Goal: Task Accomplishment & Management: Manage account settings

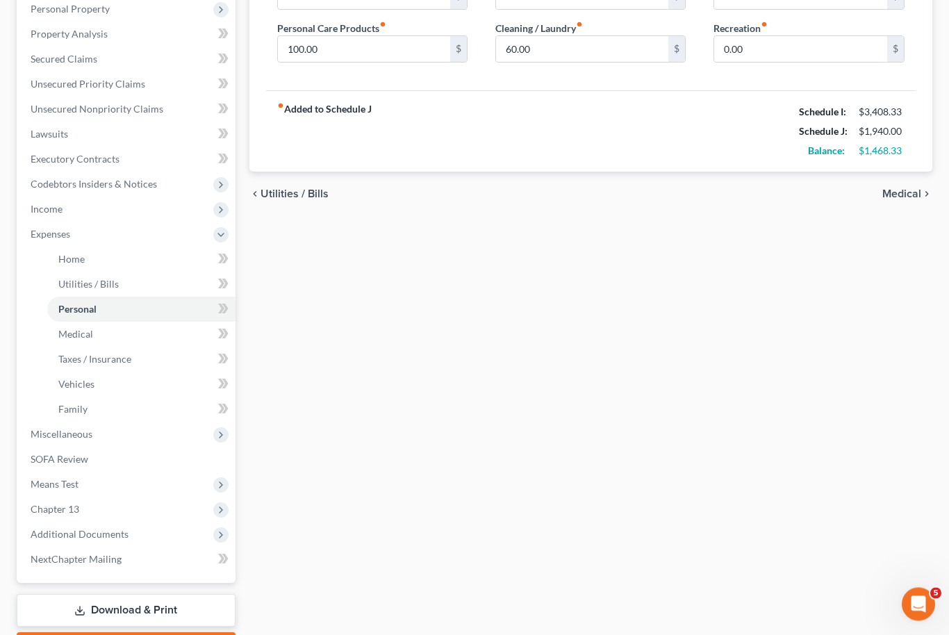
scroll to position [282, 0]
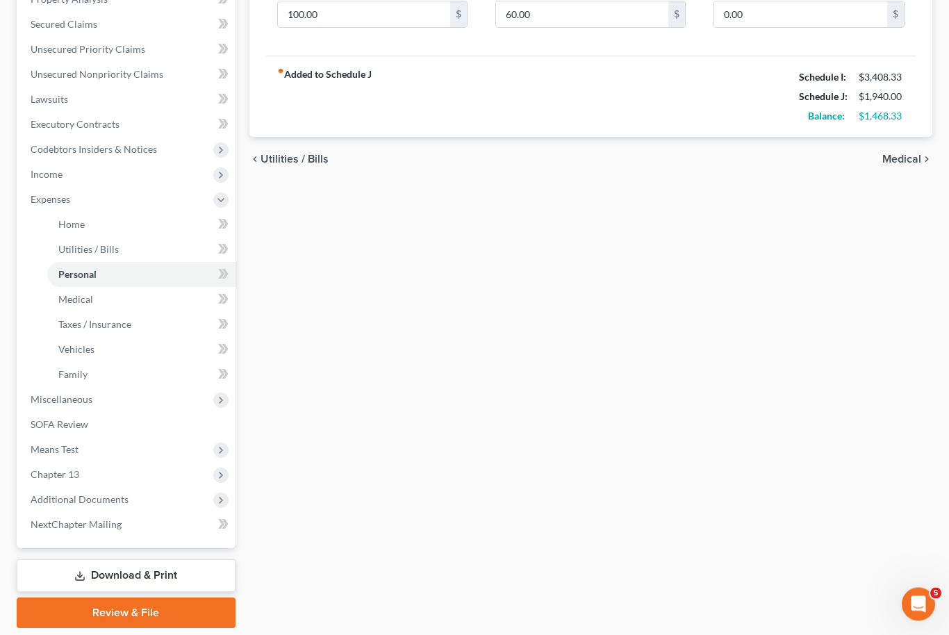
click at [156, 572] on link "Download & Print" at bounding box center [126, 576] width 219 height 33
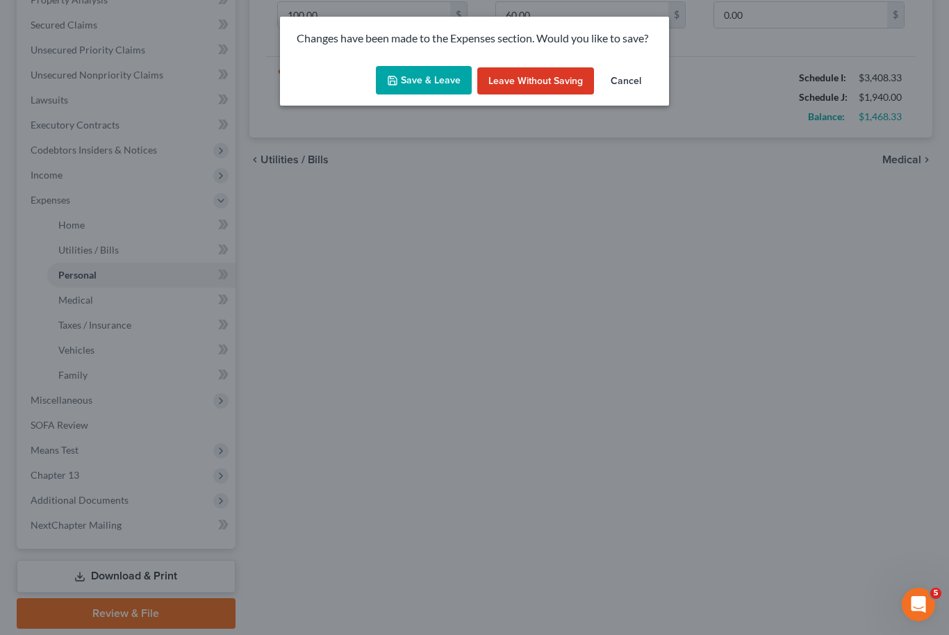
click at [431, 80] on button "Save & Leave" at bounding box center [424, 80] width 96 height 29
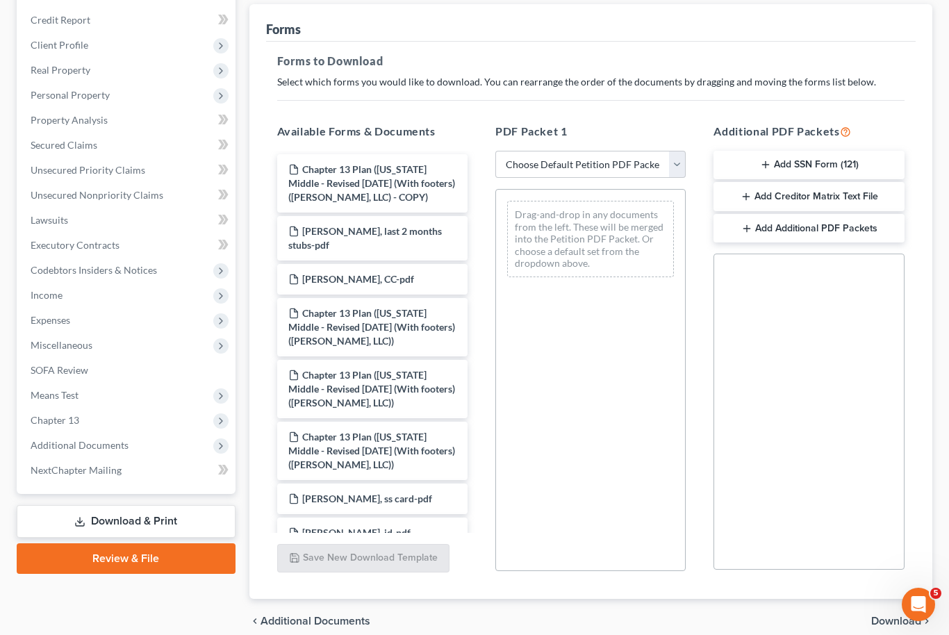
scroll to position [166, 0]
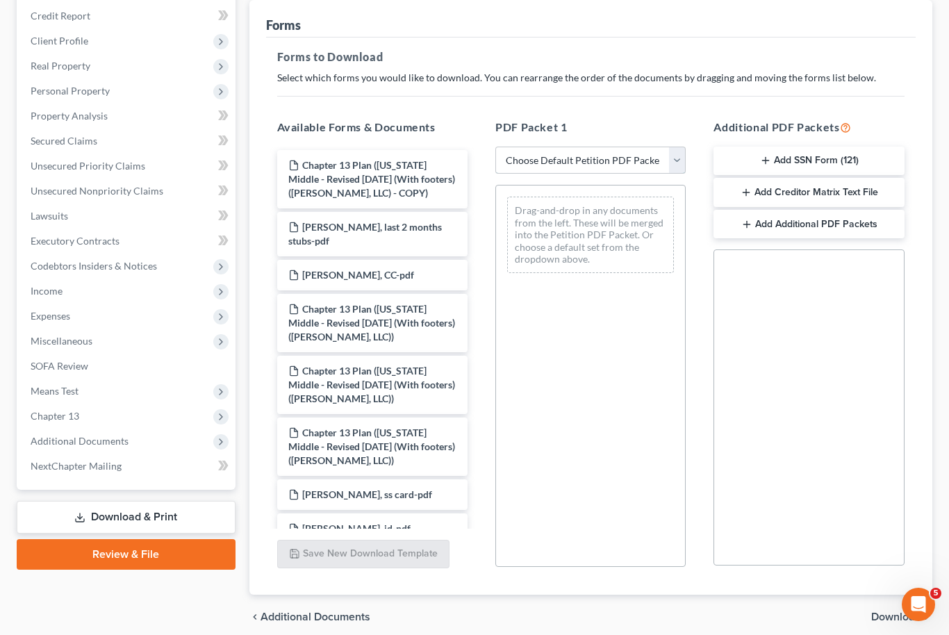
click at [684, 159] on select "Choose Default Petition PDF Packet Complete Bankruptcy Petition (all forms and …" at bounding box center [590, 161] width 190 height 28
select select "2"
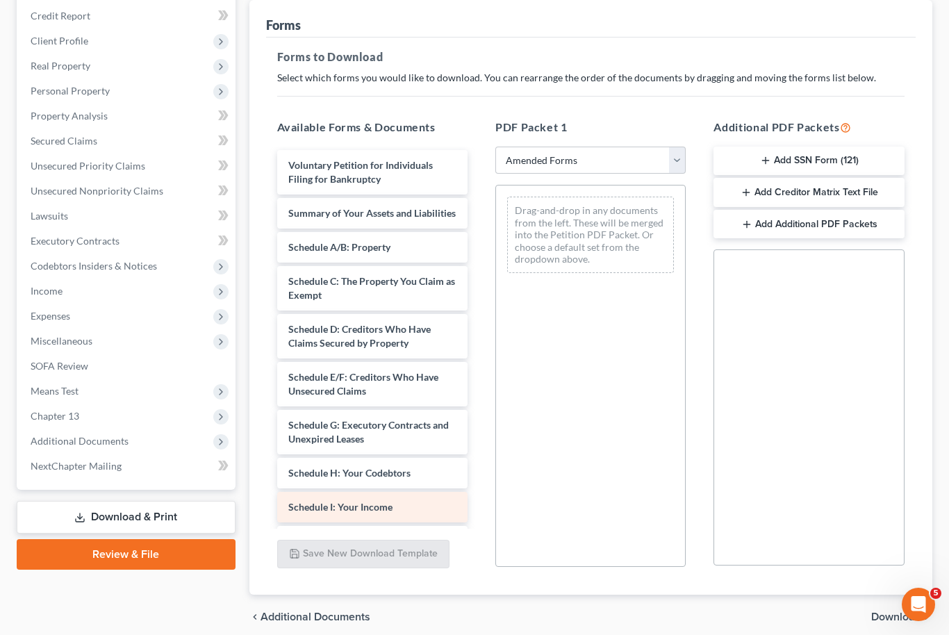
click at [442, 501] on div "Schedule I: Your Income" at bounding box center [372, 507] width 190 height 31
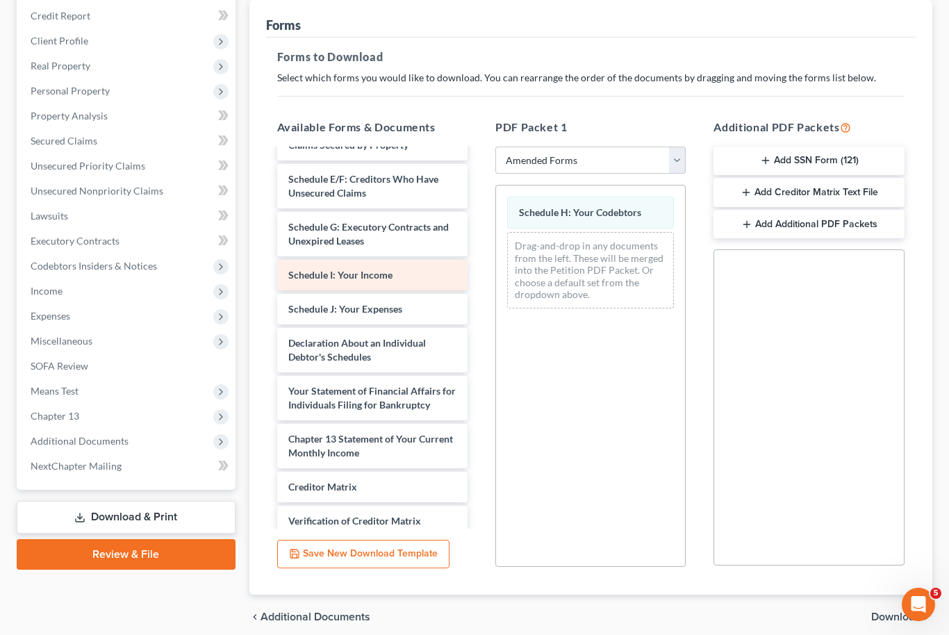
scroll to position [199, 0]
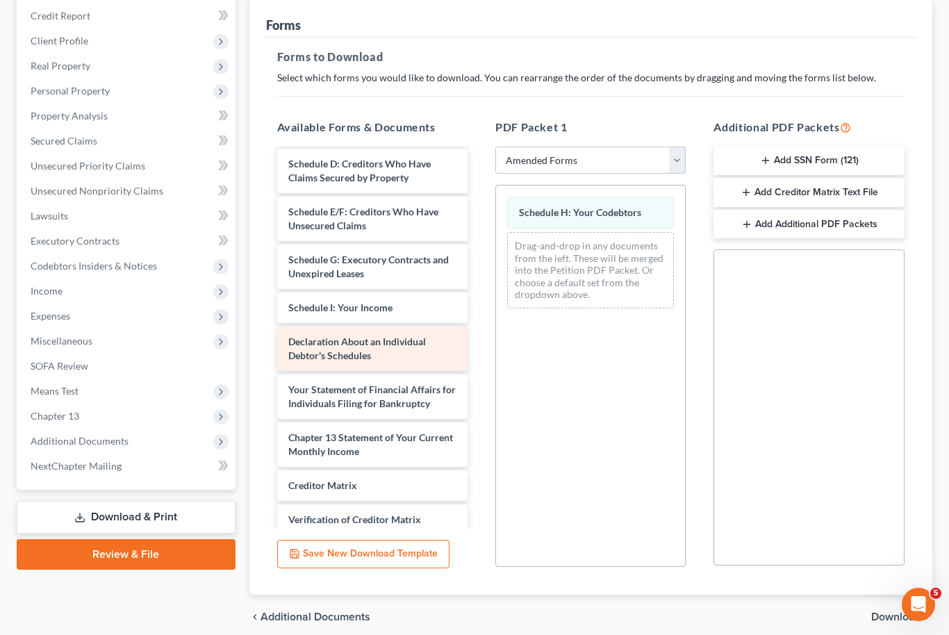
click at [465, 335] on div "Declaration About an Individual Debtor's Schedules" at bounding box center [372, 348] width 190 height 44
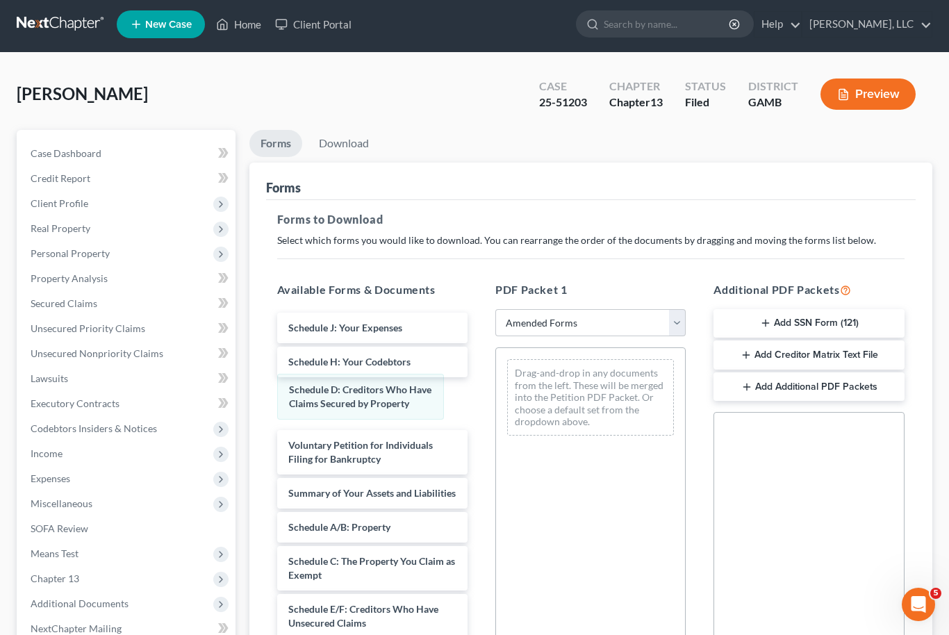
scroll to position [0, 0]
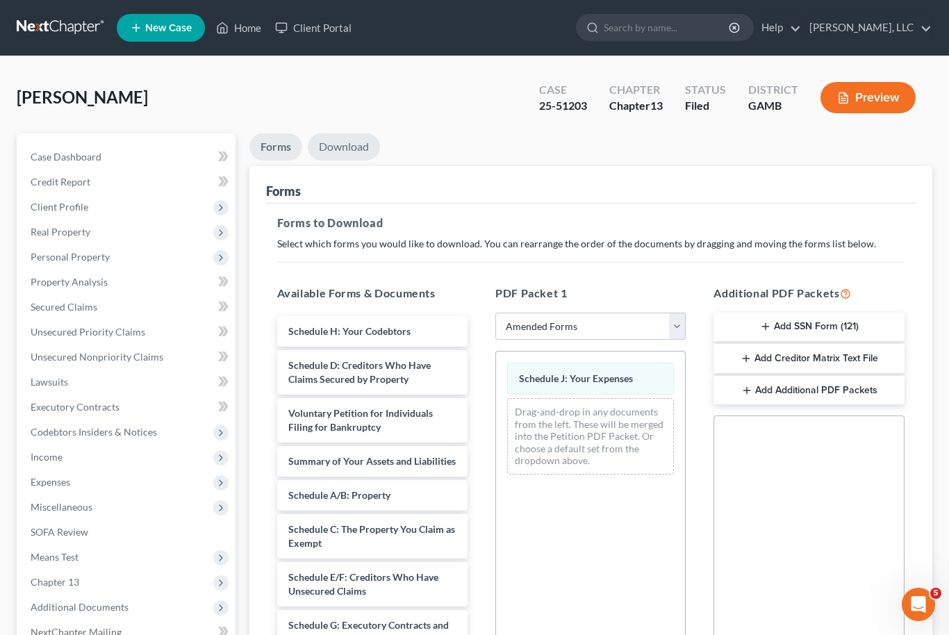
click at [352, 142] on link "Download" at bounding box center [344, 146] width 72 height 27
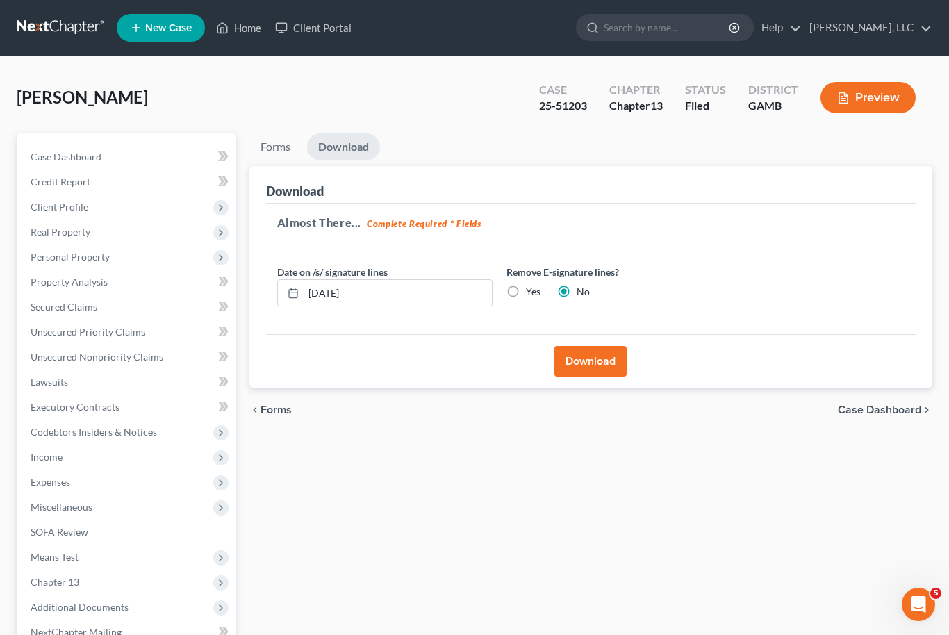
click at [598, 367] on button "Download" at bounding box center [590, 361] width 72 height 31
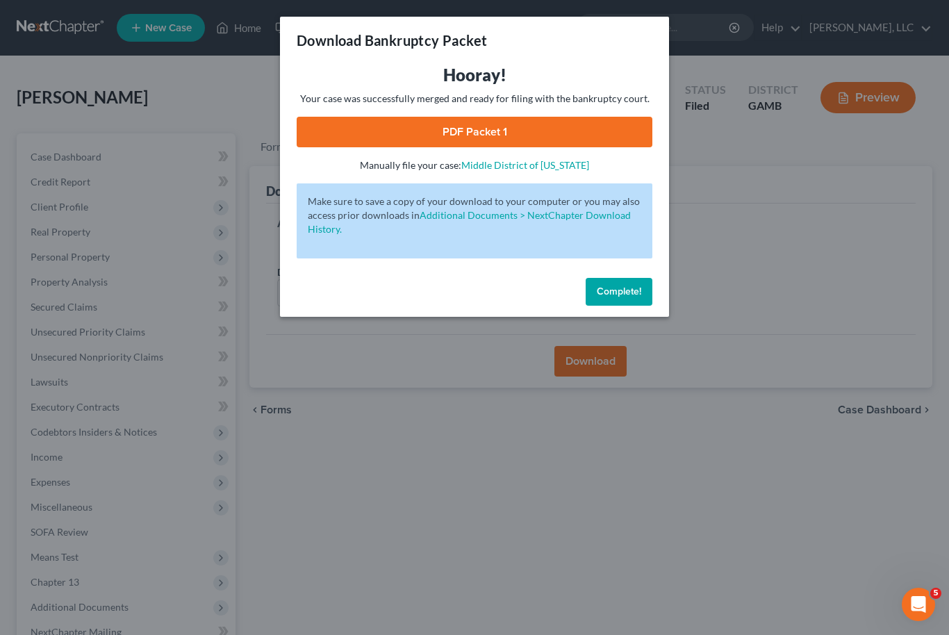
click at [597, 124] on link "PDF Packet 1" at bounding box center [475, 132] width 356 height 31
click at [627, 299] on button "Complete!" at bounding box center [619, 292] width 67 height 28
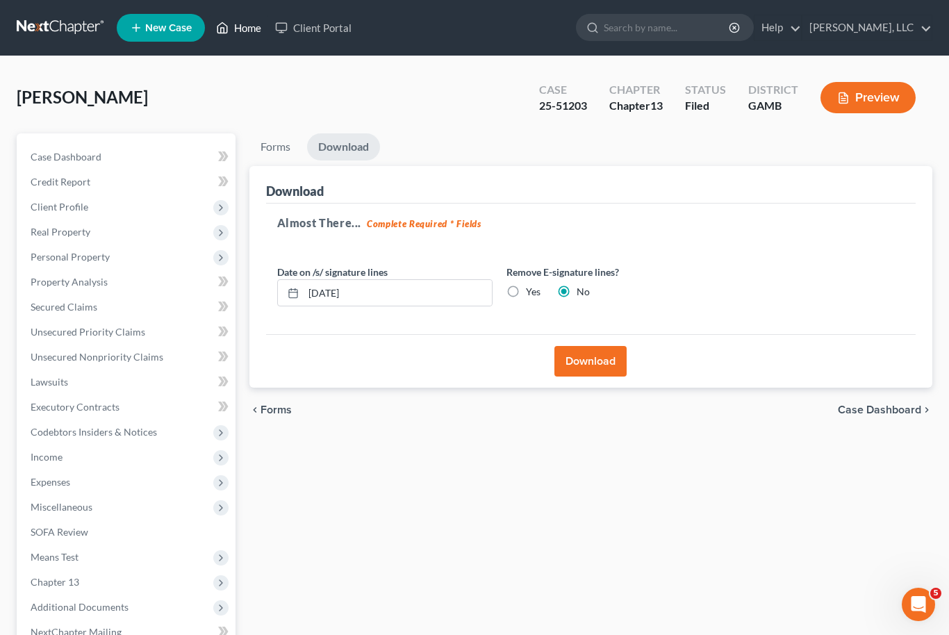
click at [247, 35] on link "Home" at bounding box center [238, 27] width 59 height 25
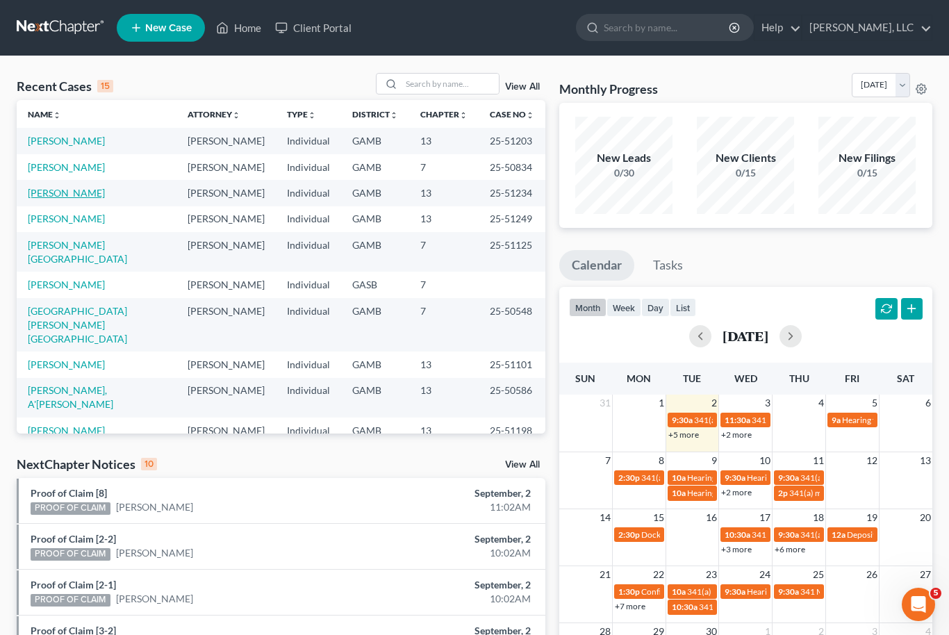
click at [67, 192] on link "[PERSON_NAME]" at bounding box center [66, 193] width 77 height 12
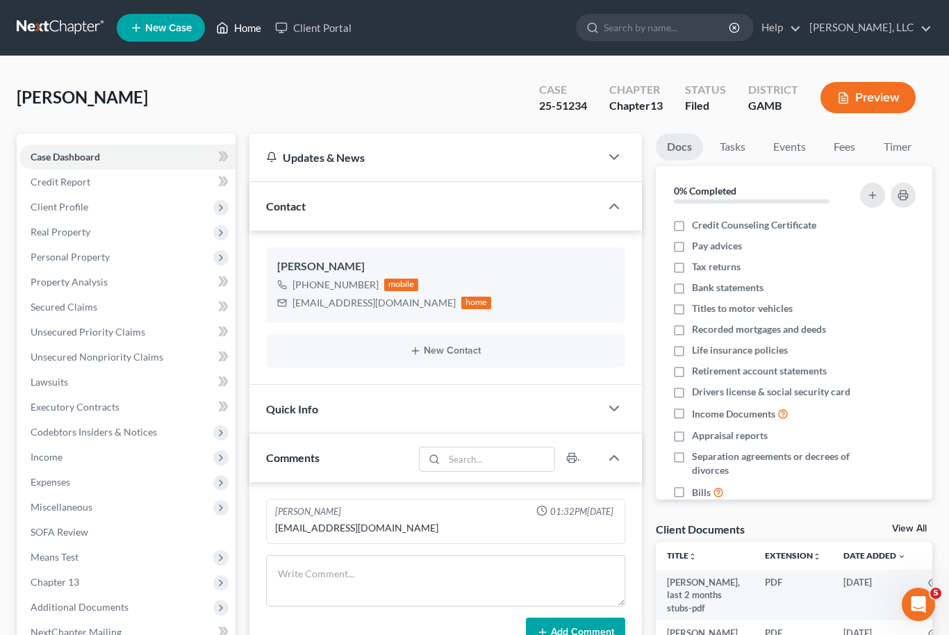
click at [247, 35] on link "Home" at bounding box center [238, 27] width 59 height 25
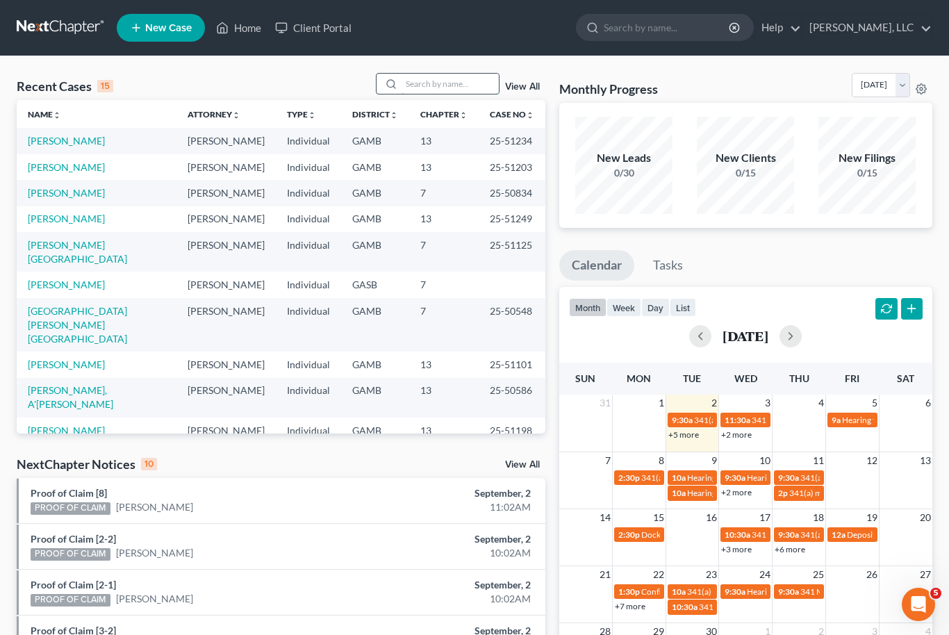
click at [452, 86] on input "search" at bounding box center [449, 84] width 97 height 20
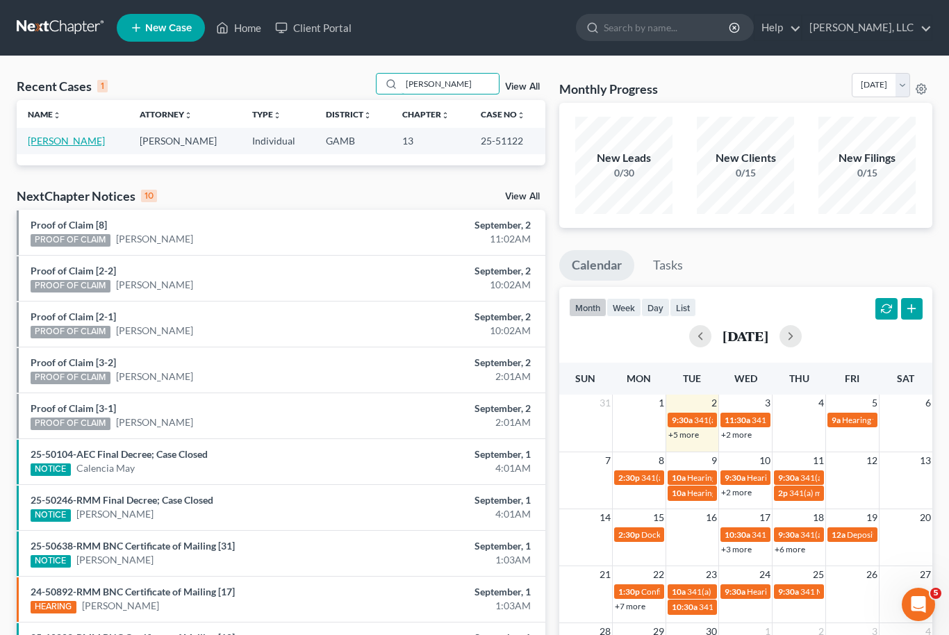
type input "[PERSON_NAME]"
click at [78, 138] on link "[PERSON_NAME]" at bounding box center [66, 141] width 77 height 12
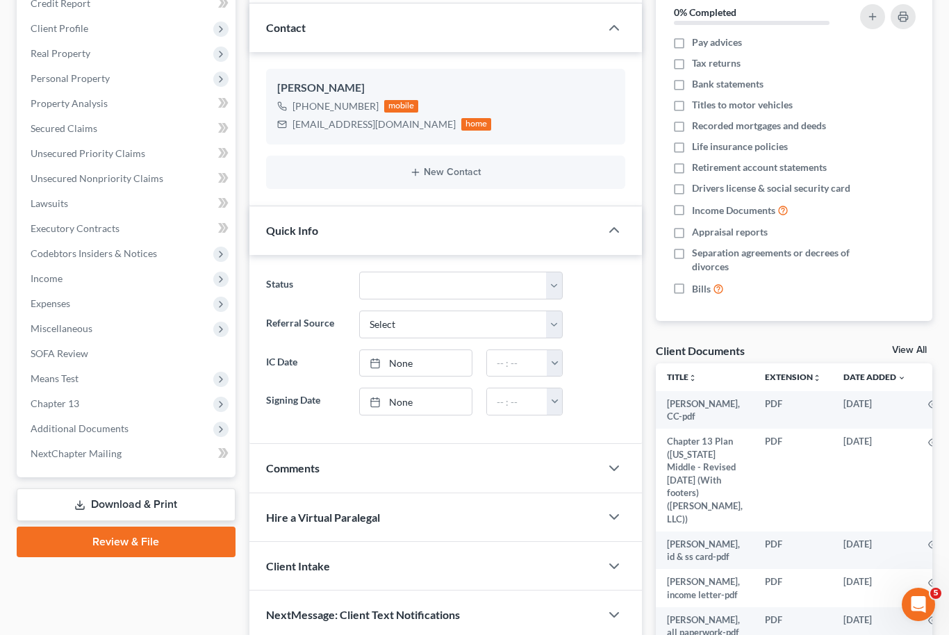
scroll to position [213, 0]
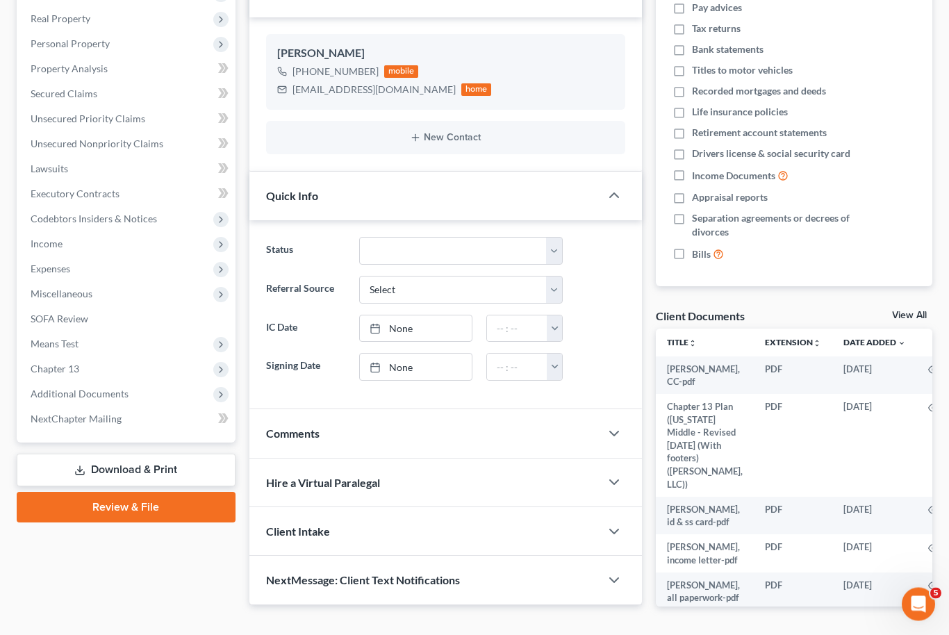
click at [918, 317] on link "View All" at bounding box center [909, 316] width 35 height 10
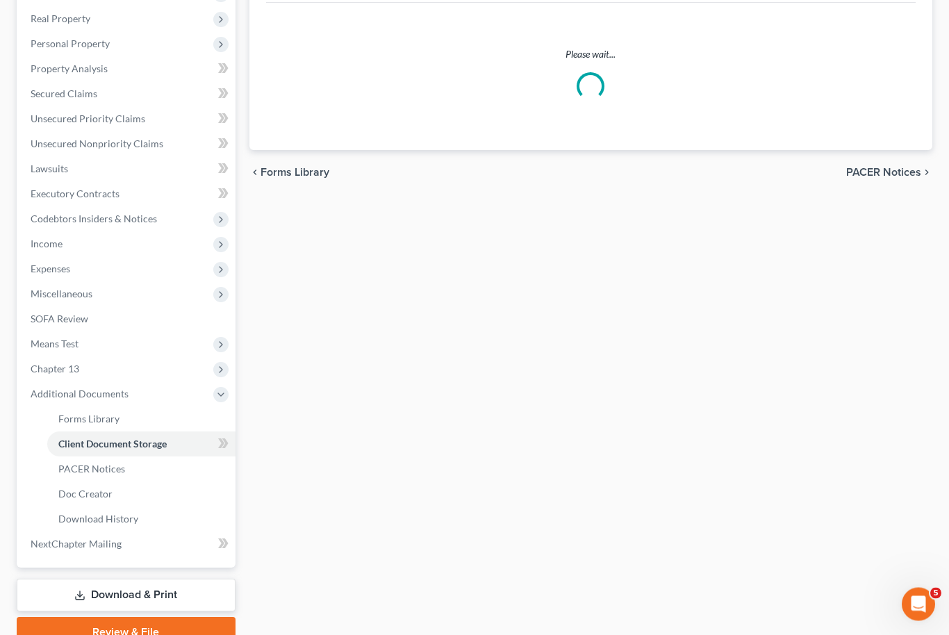
scroll to position [92, 0]
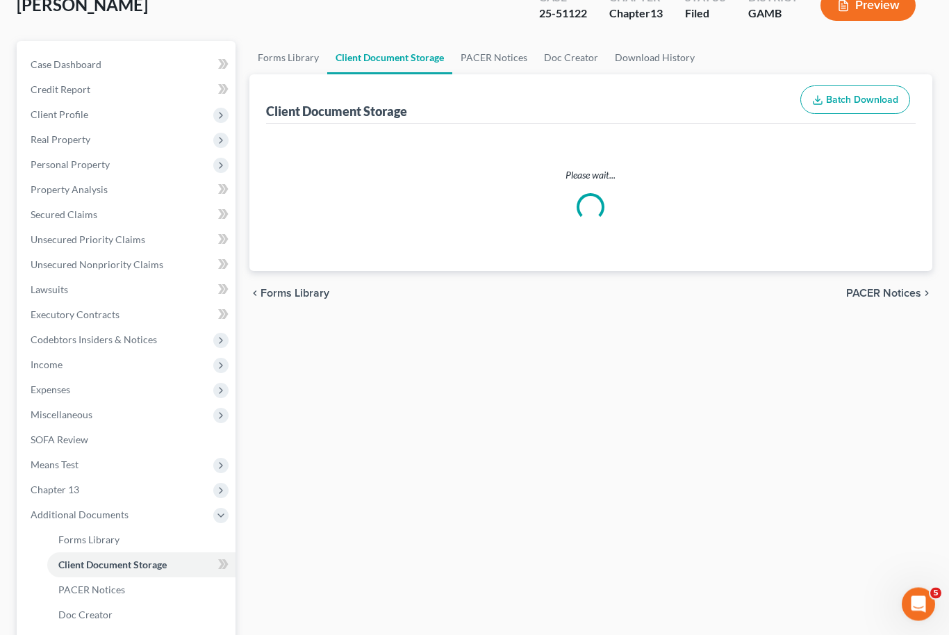
select select "22"
select select "12"
select select "6"
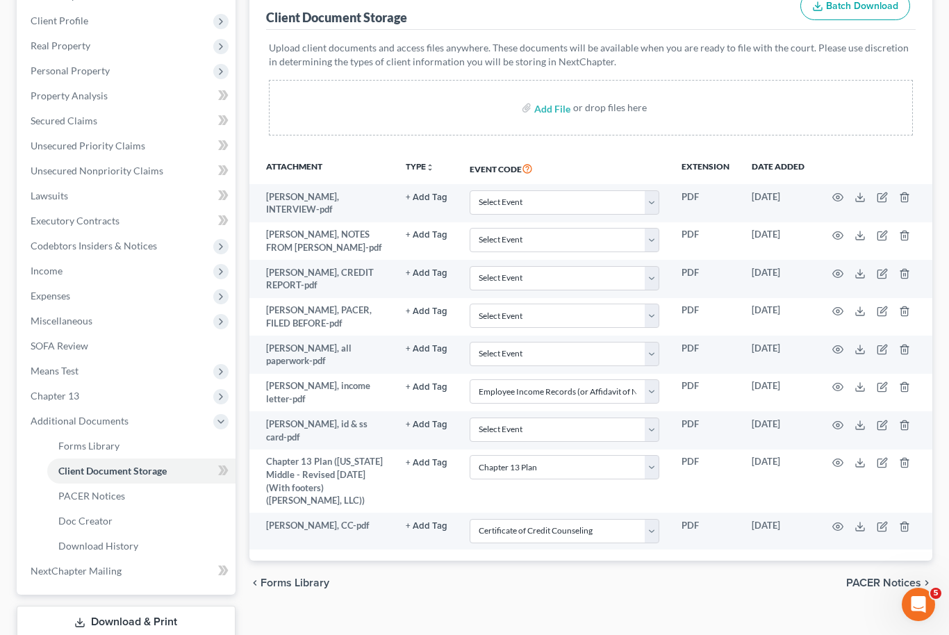
scroll to position [232, 0]
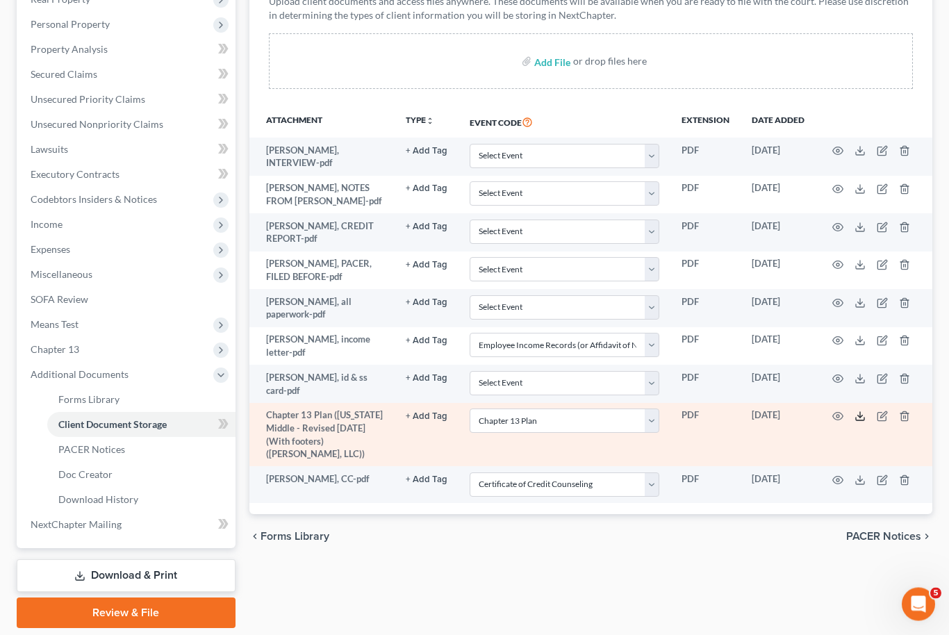
click at [856, 413] on icon at bounding box center [859, 416] width 11 height 11
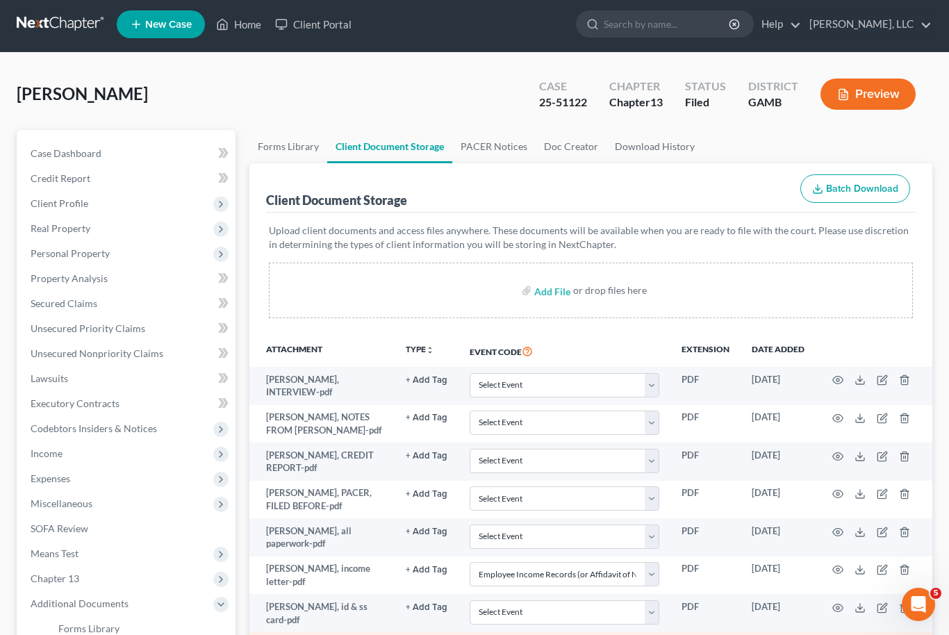
scroll to position [0, 0]
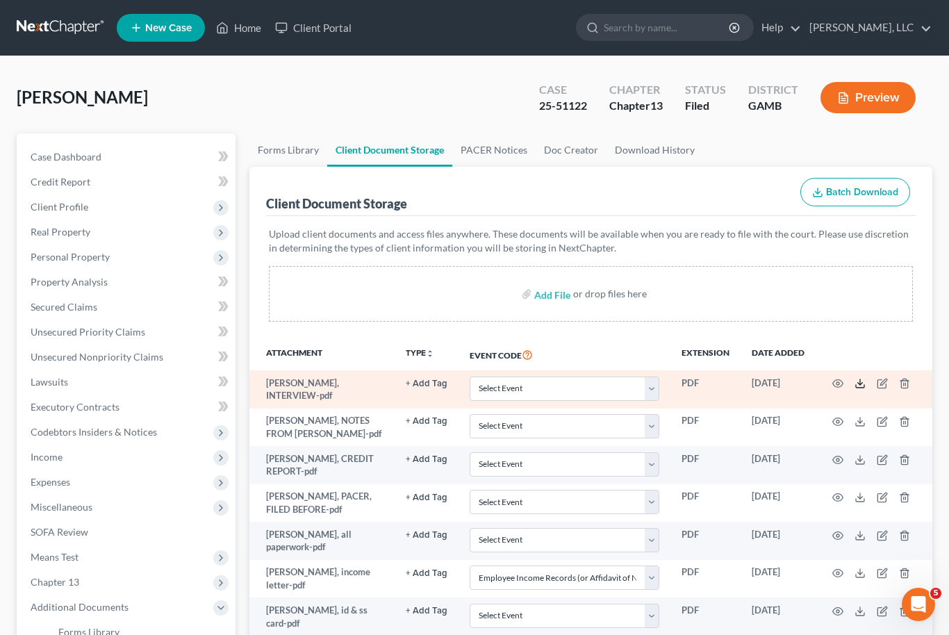
click at [860, 383] on line at bounding box center [860, 382] width 0 height 6
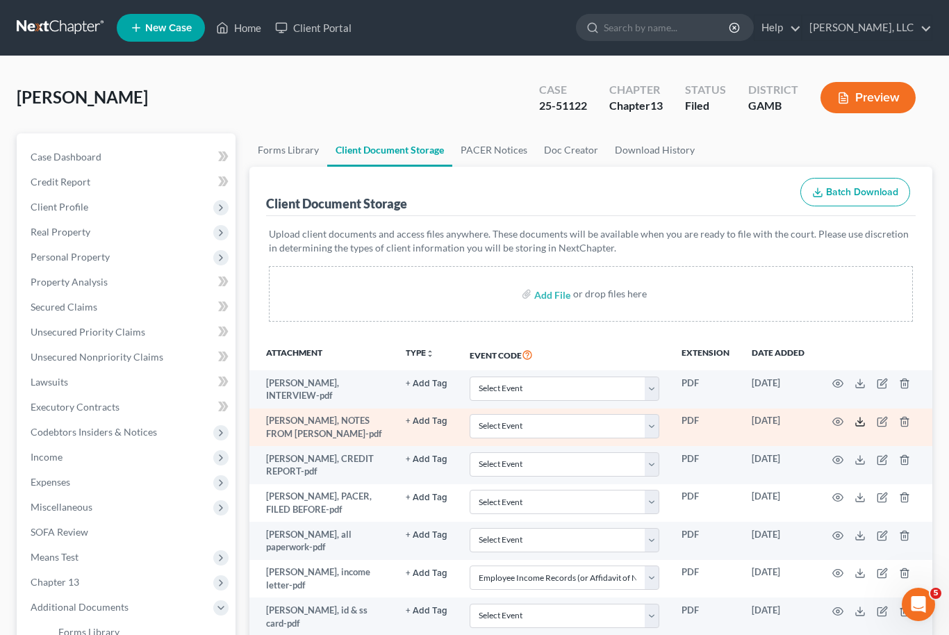
click at [863, 419] on icon at bounding box center [859, 421] width 11 height 11
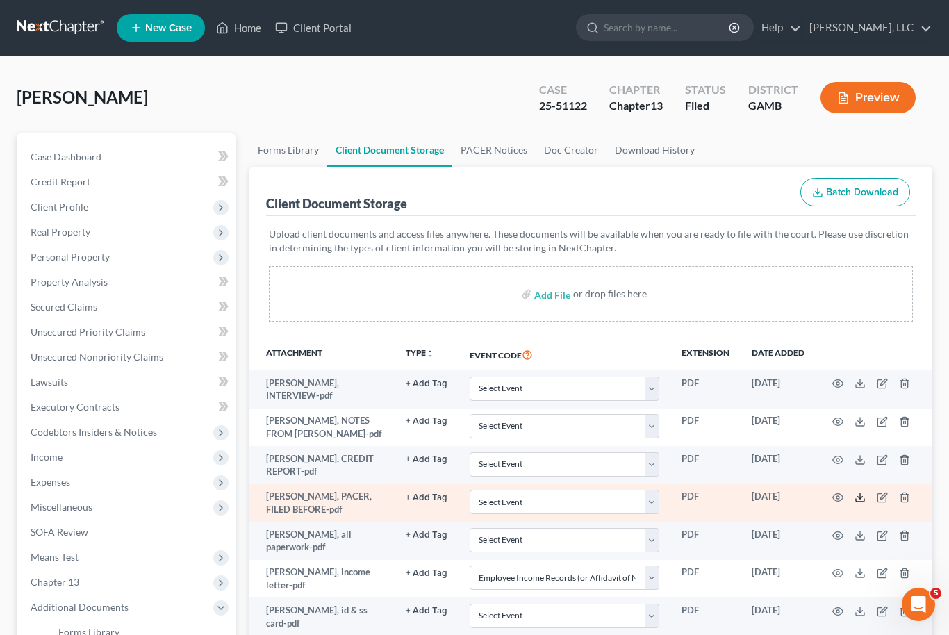
click at [865, 492] on icon at bounding box center [859, 497] width 11 height 11
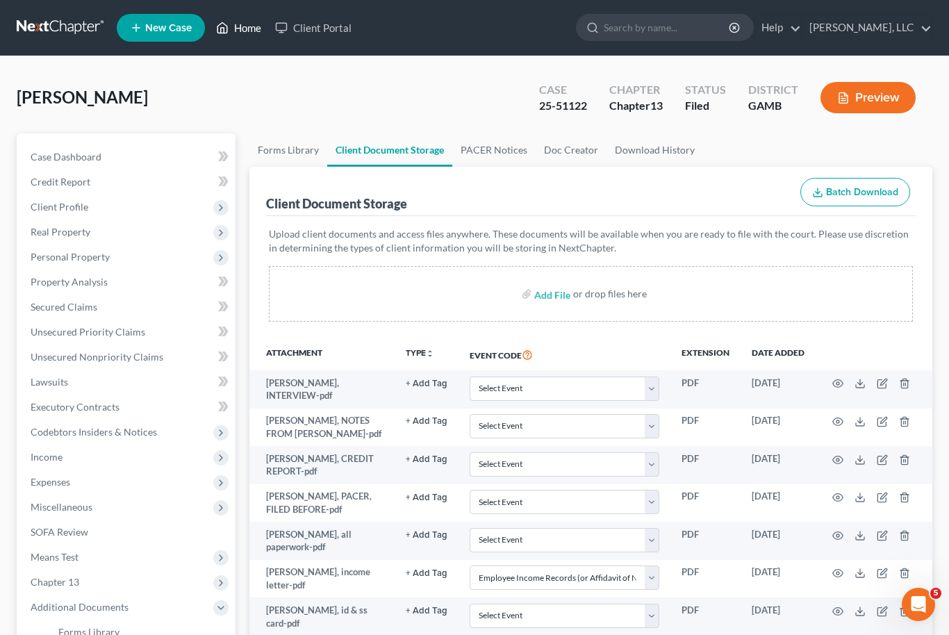
click at [255, 31] on link "Home" at bounding box center [238, 27] width 59 height 25
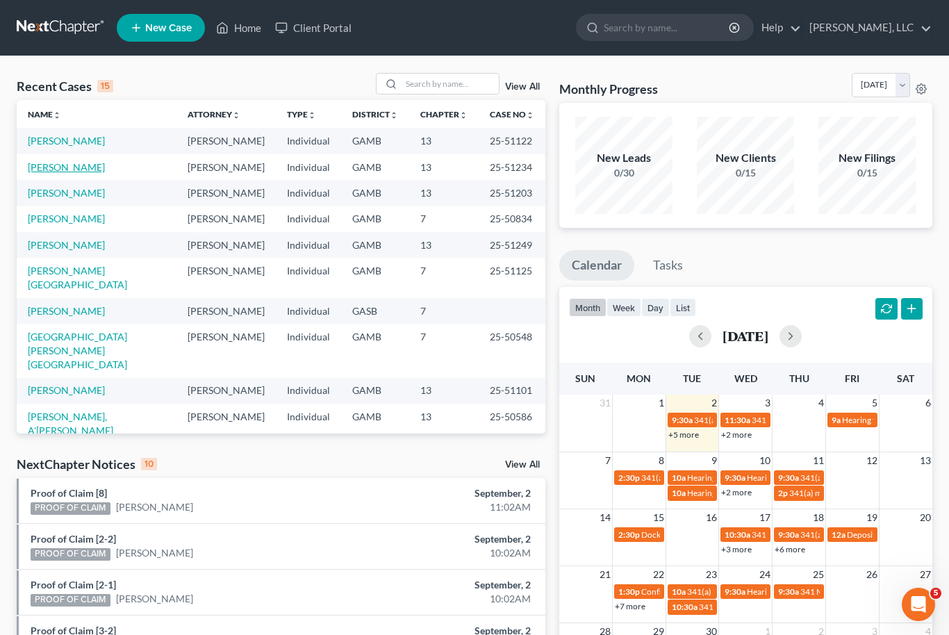
click at [76, 162] on link "[PERSON_NAME]" at bounding box center [66, 167] width 77 height 12
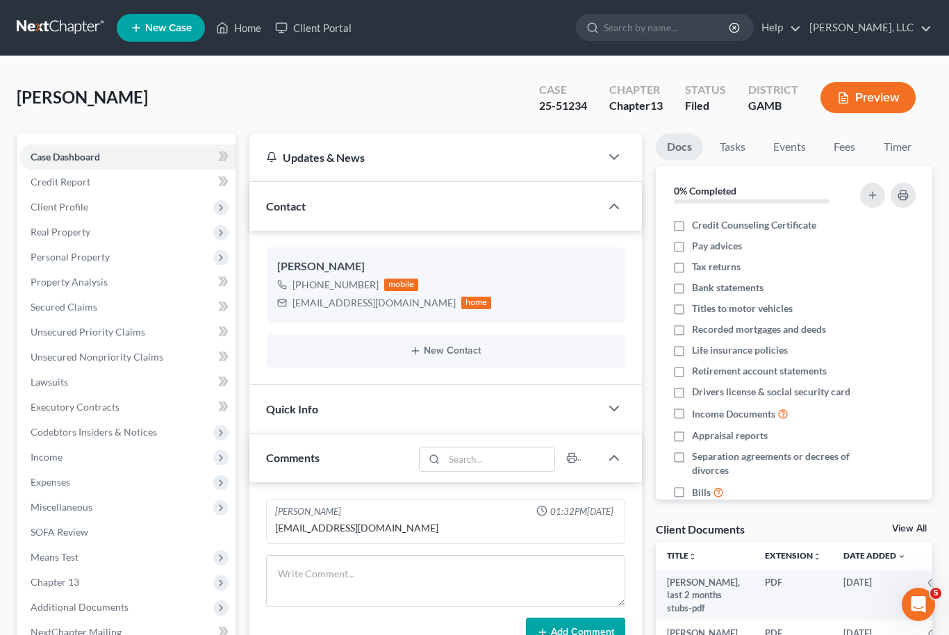
click at [910, 524] on link "View All" at bounding box center [909, 529] width 35 height 10
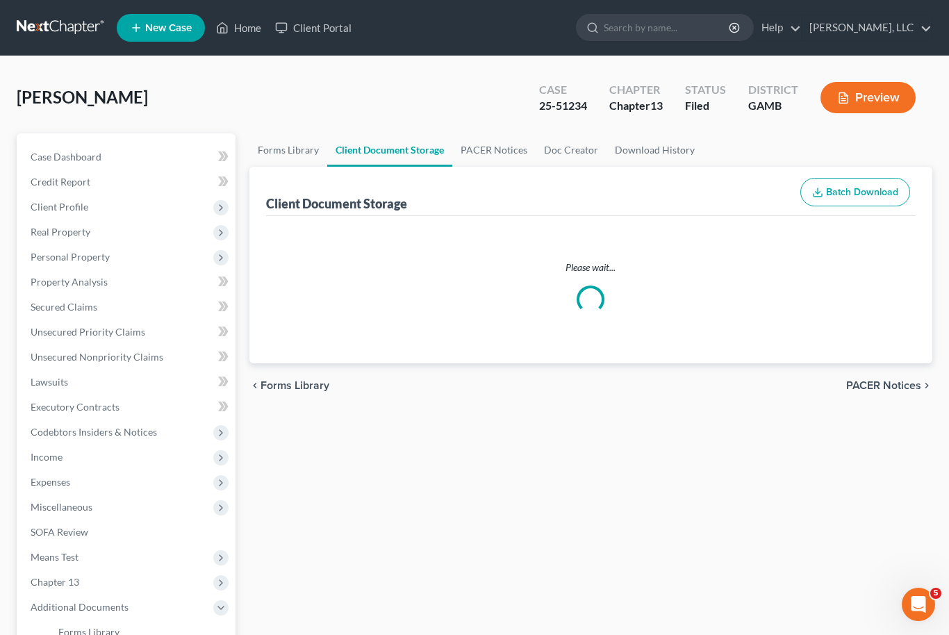
select select "12"
select select "6"
select select "22"
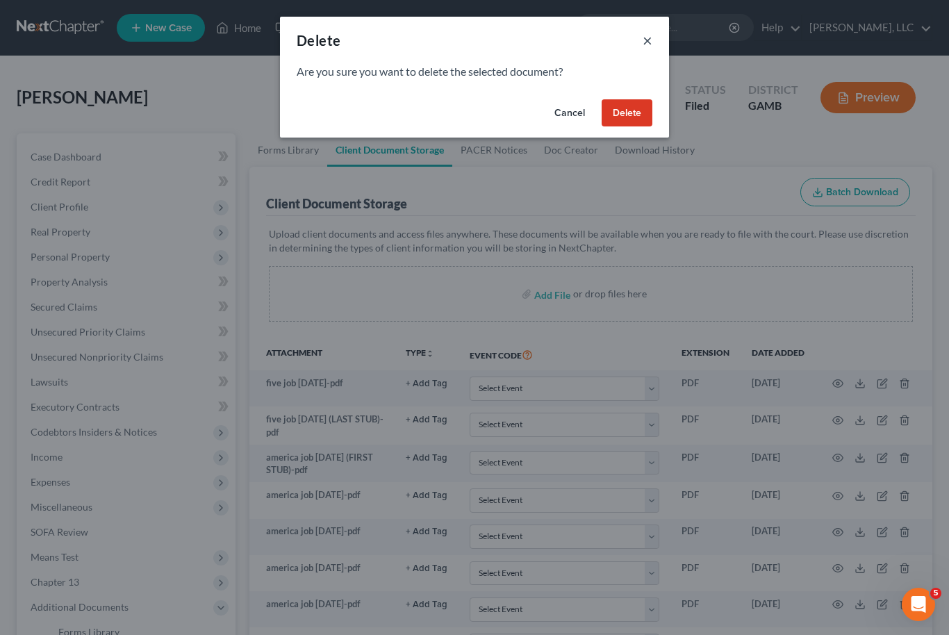
click at [649, 32] on button "×" at bounding box center [648, 40] width 10 height 17
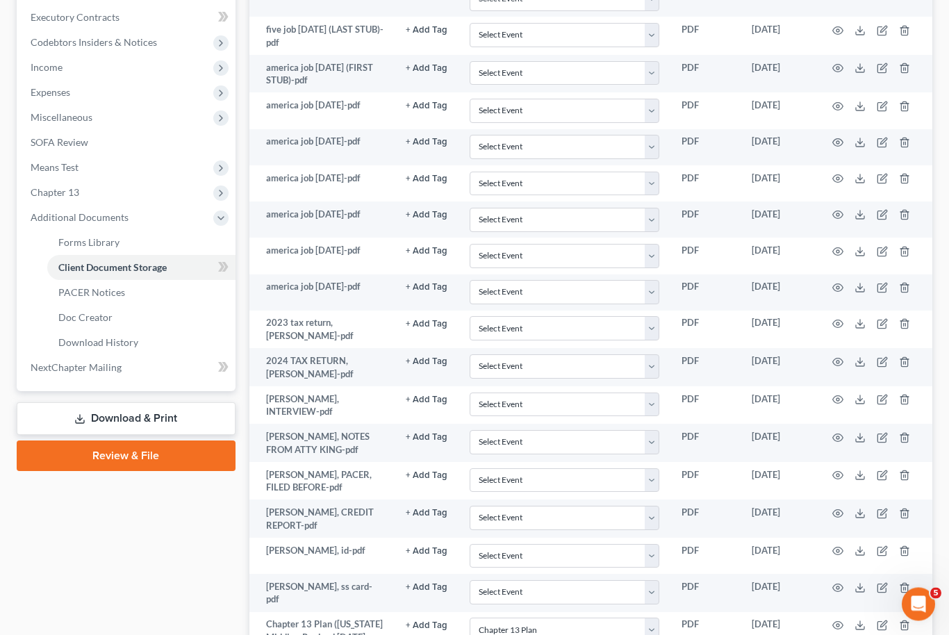
scroll to position [390, 0]
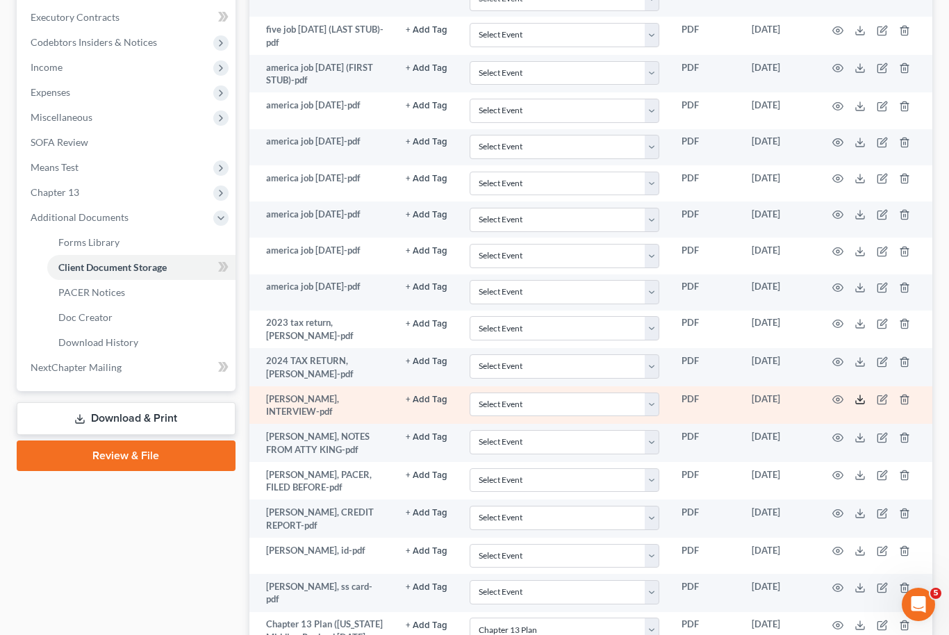
click at [860, 395] on line at bounding box center [860, 398] width 0 height 6
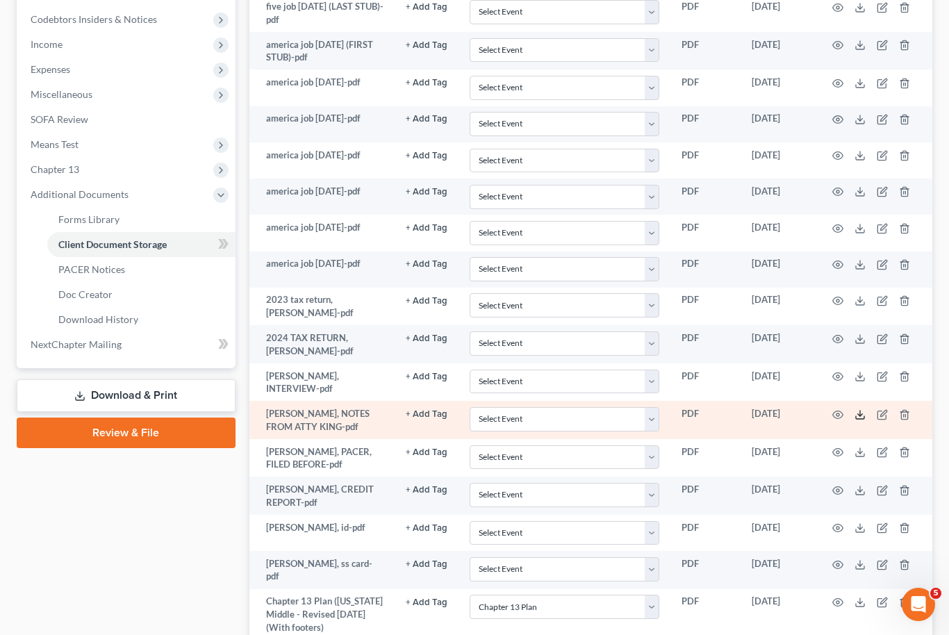
click at [862, 409] on icon at bounding box center [859, 414] width 11 height 11
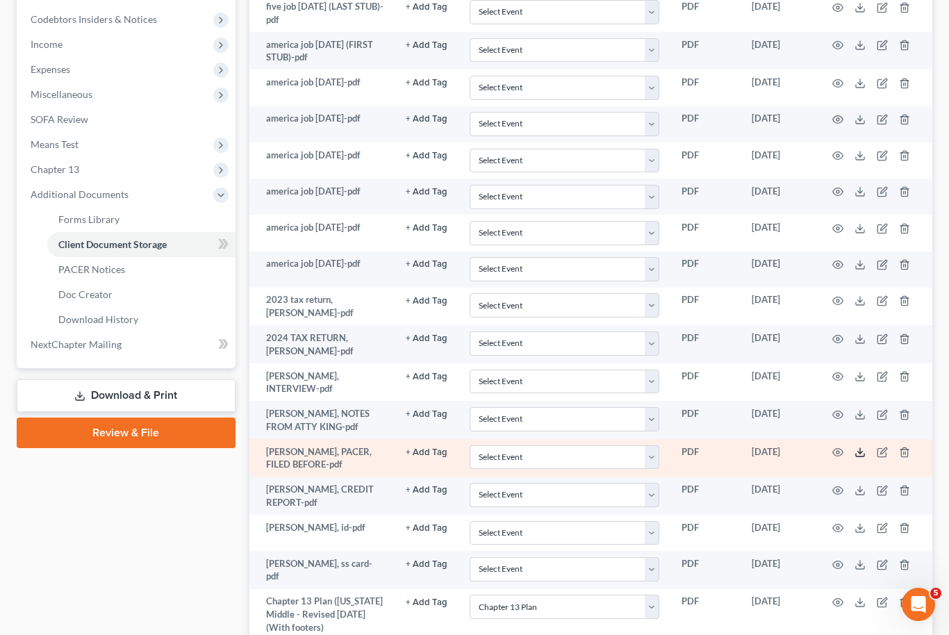
click at [864, 454] on icon at bounding box center [860, 455] width 8 height 3
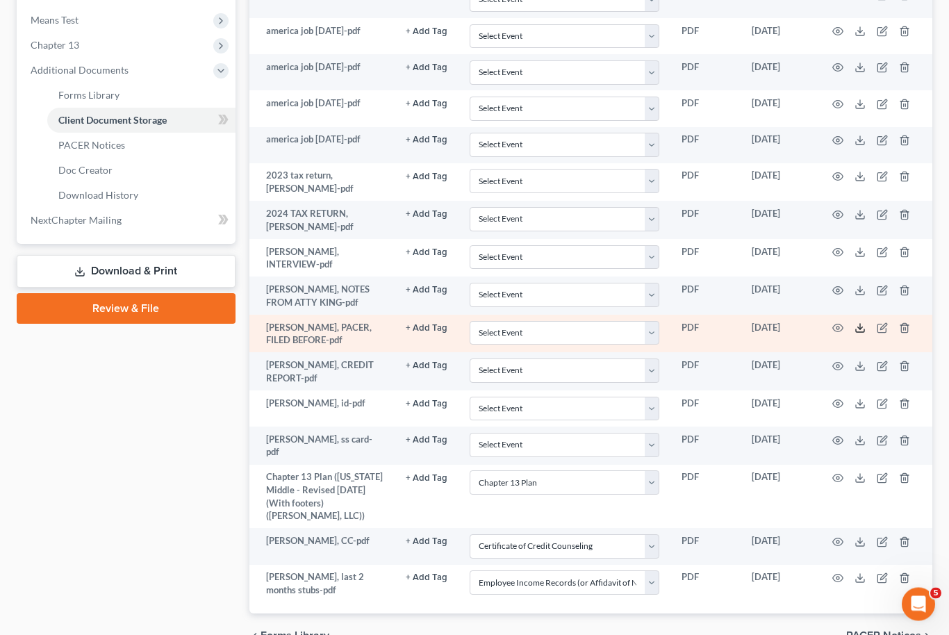
scroll to position [556, 0]
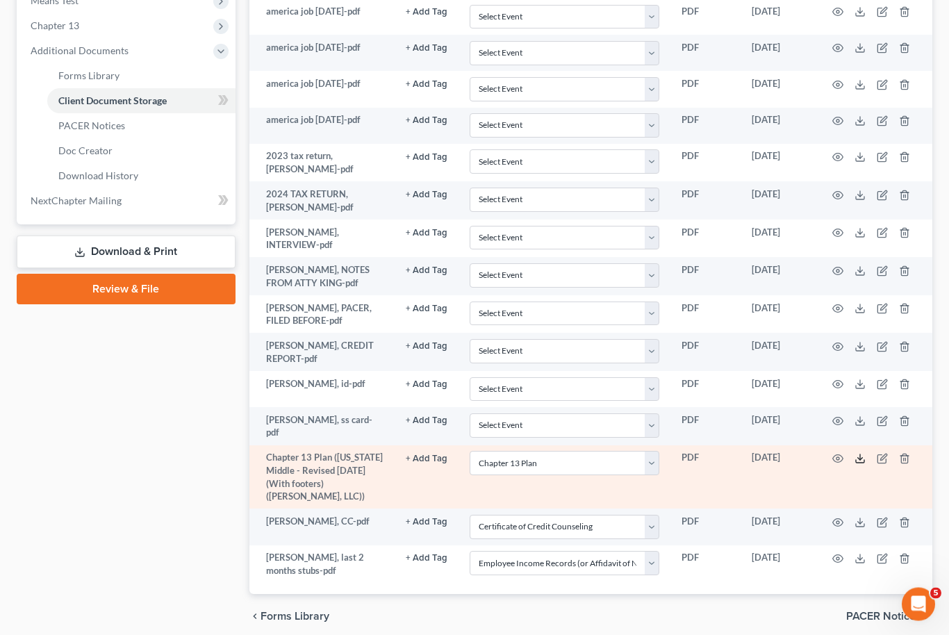
click at [863, 454] on icon at bounding box center [859, 459] width 11 height 11
click at [860, 454] on icon at bounding box center [859, 459] width 11 height 11
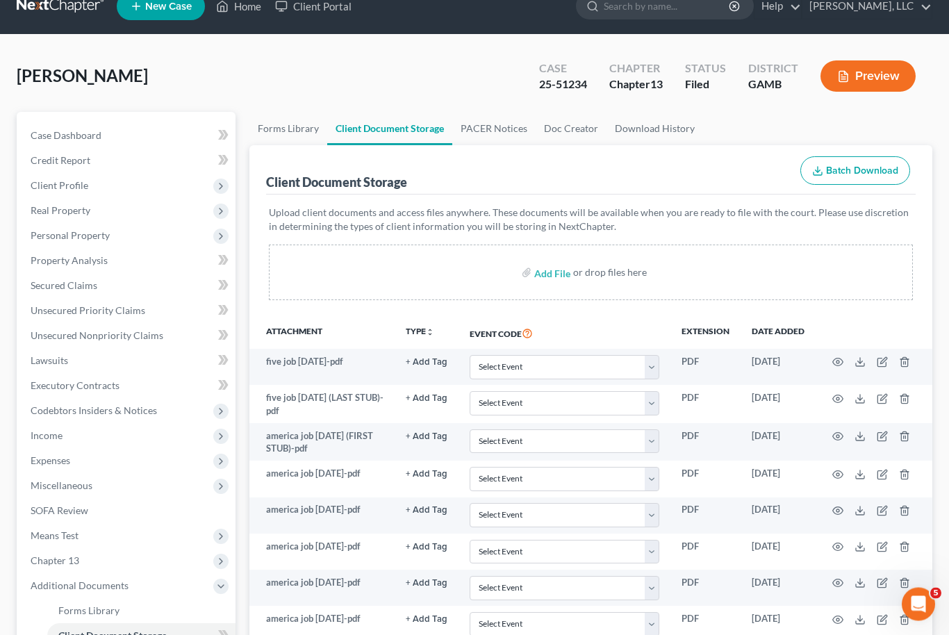
scroll to position [0, 0]
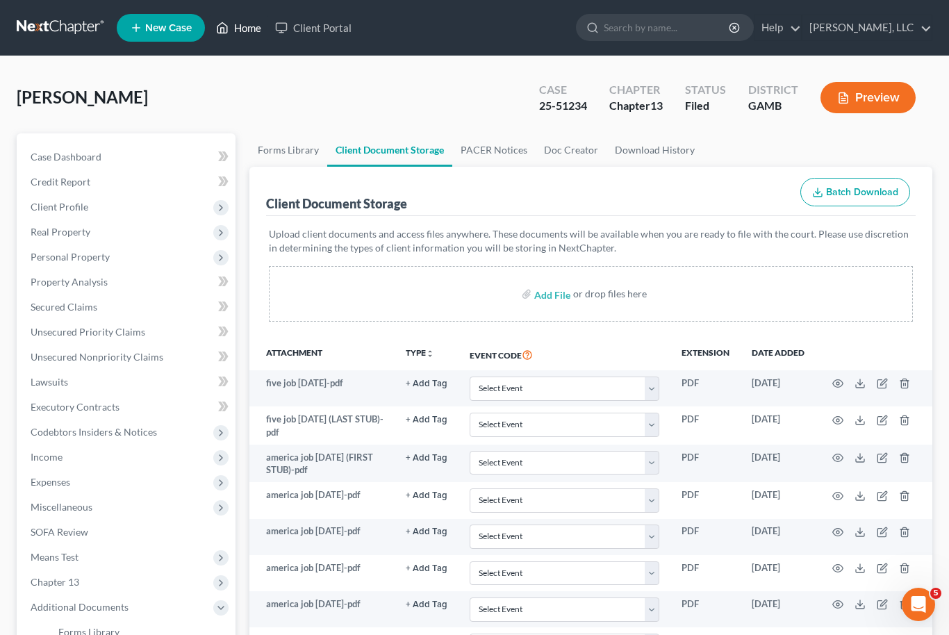
click at [256, 24] on link "Home" at bounding box center [238, 27] width 59 height 25
click at [249, 28] on link "Home" at bounding box center [238, 27] width 59 height 25
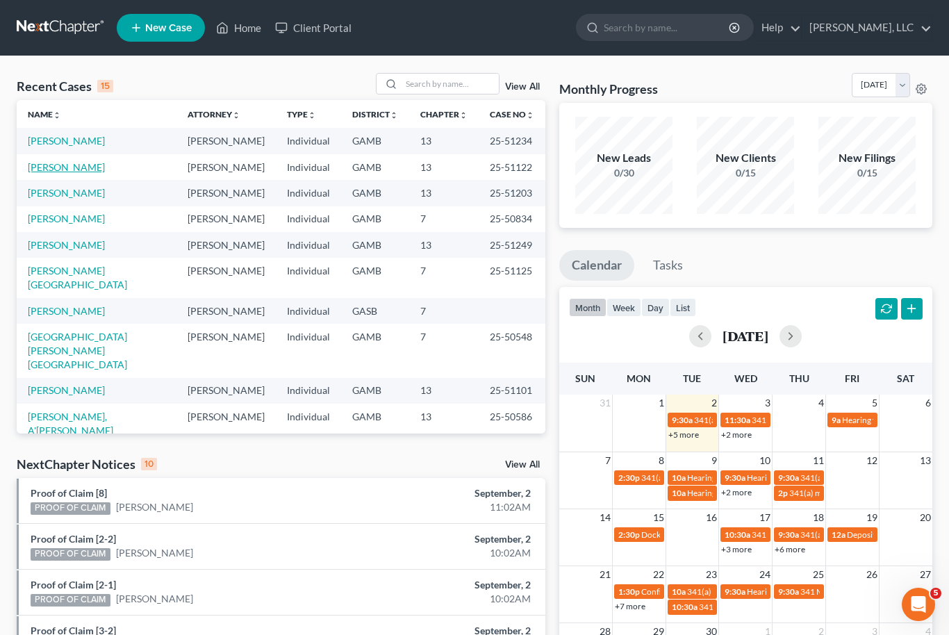
click at [57, 165] on link "[PERSON_NAME]" at bounding box center [66, 167] width 77 height 12
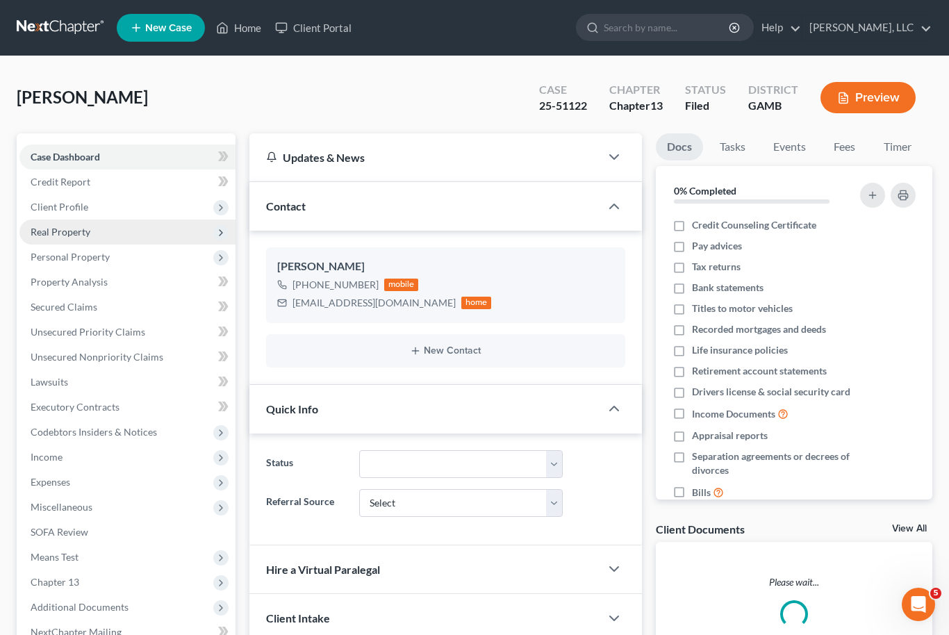
click at [87, 222] on span "Real Property" at bounding box center [127, 231] width 216 height 25
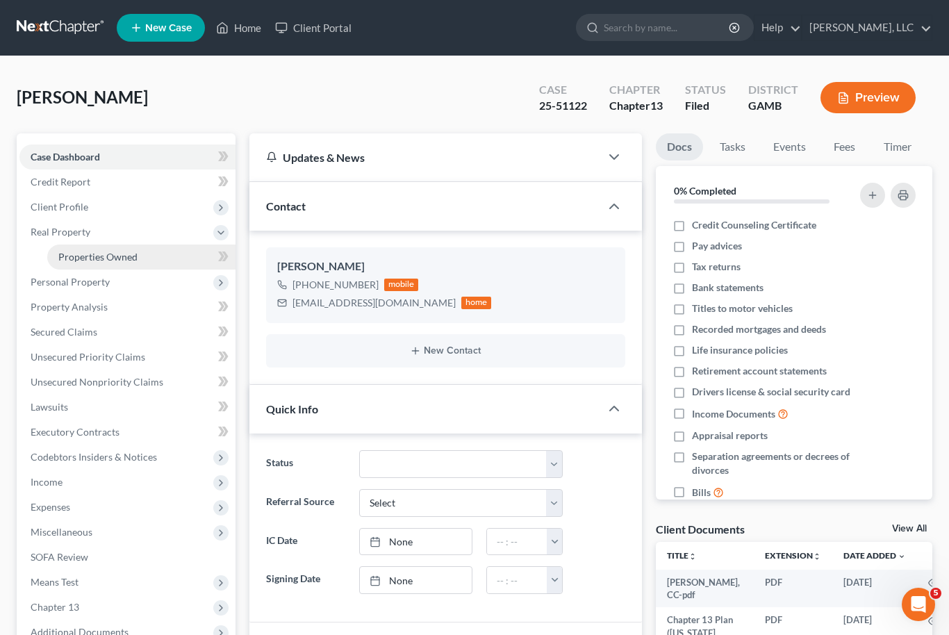
click at [115, 251] on span "Properties Owned" at bounding box center [97, 257] width 79 height 12
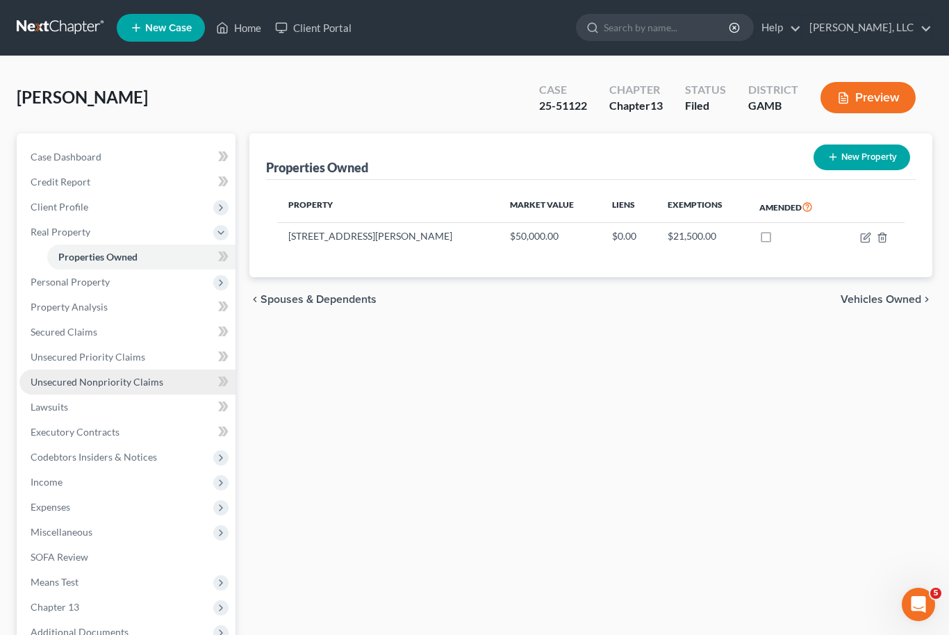
click at [130, 384] on span "Unsecured Nonpriority Claims" at bounding box center [97, 382] width 133 height 12
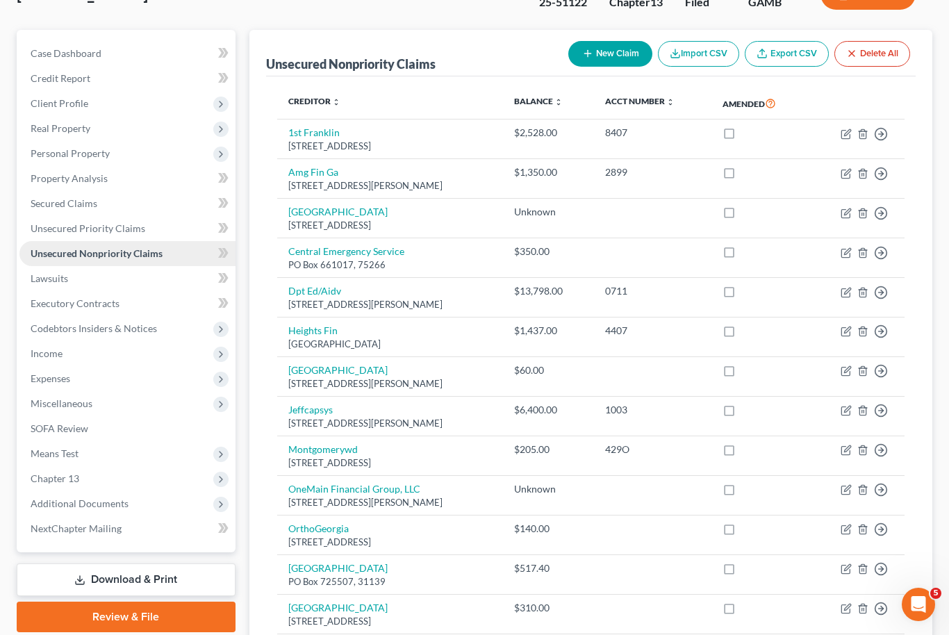
scroll to position [94, 0]
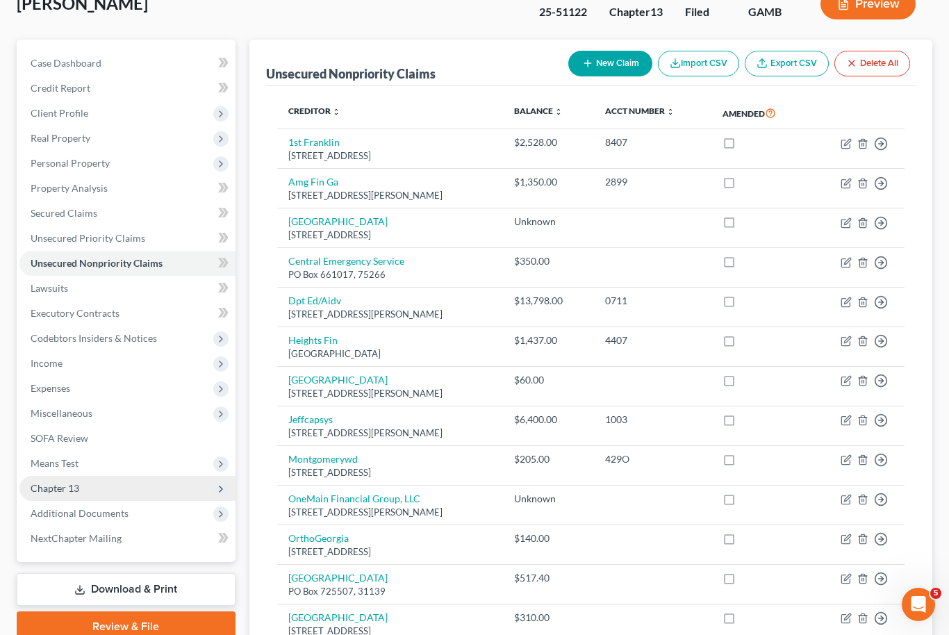
click at [91, 484] on span "Chapter 13" at bounding box center [127, 488] width 216 height 25
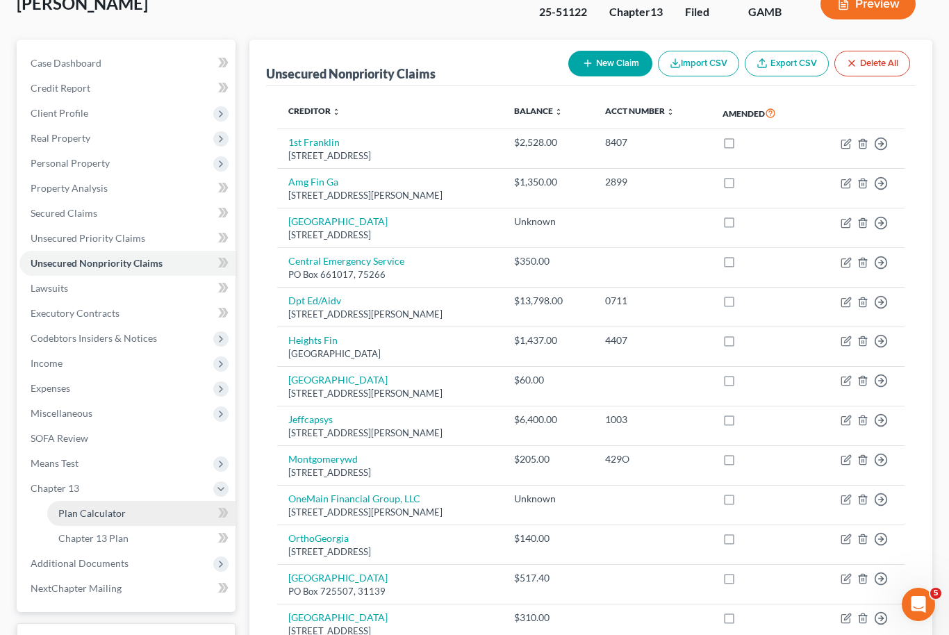
click at [110, 517] on span "Plan Calculator" at bounding box center [91, 513] width 67 height 12
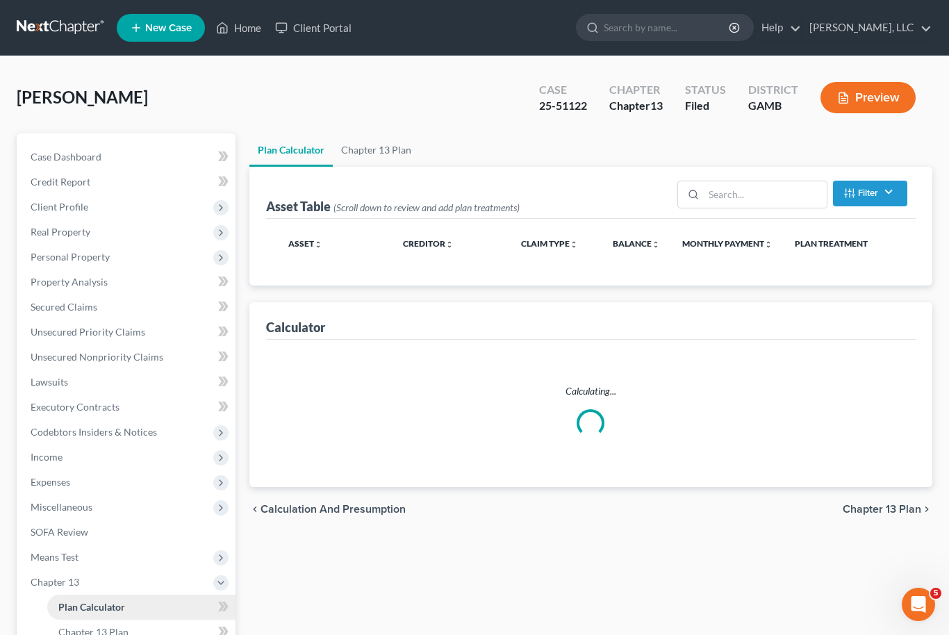
select select "52"
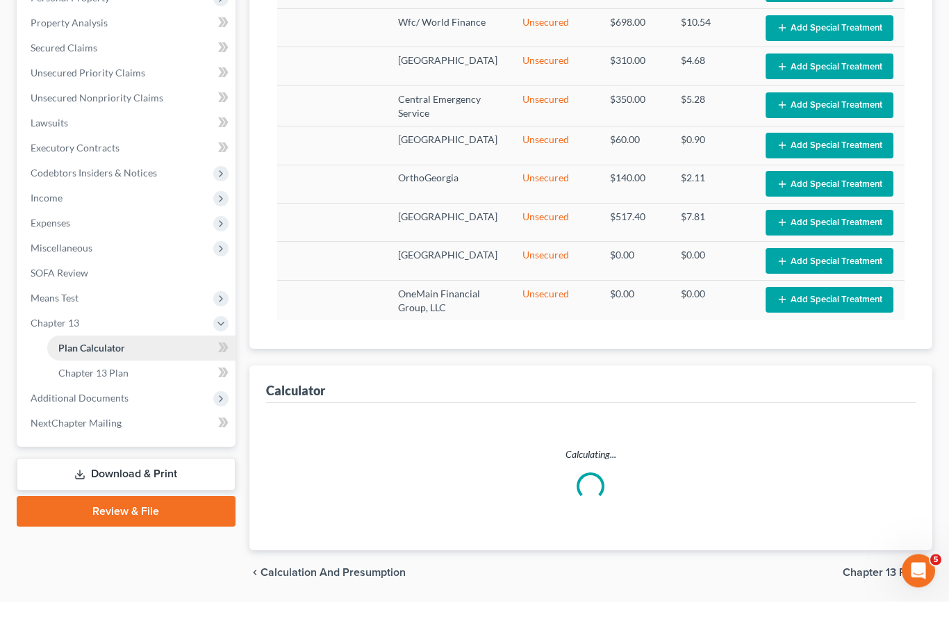
scroll to position [310, 0]
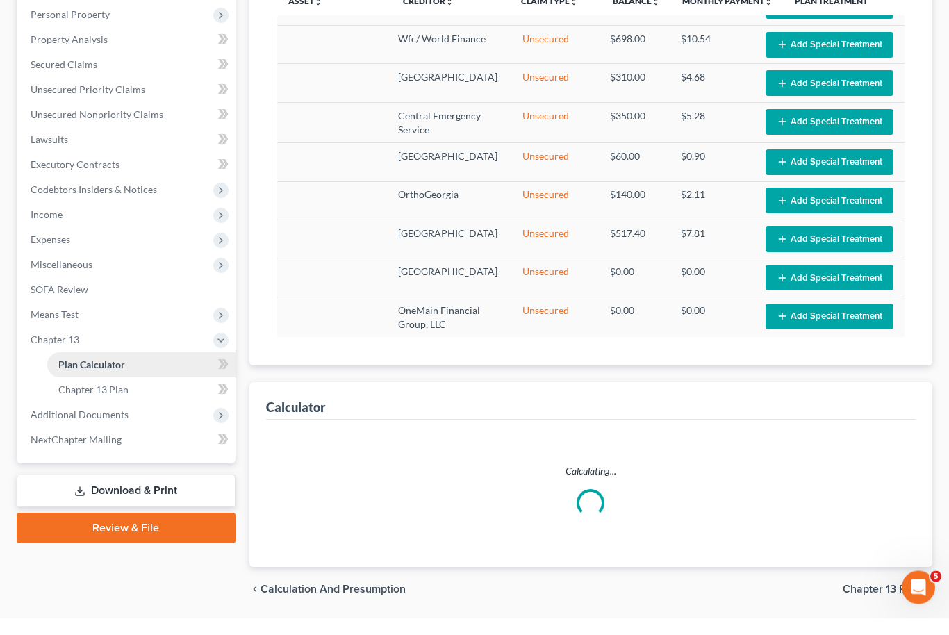
select select "52"
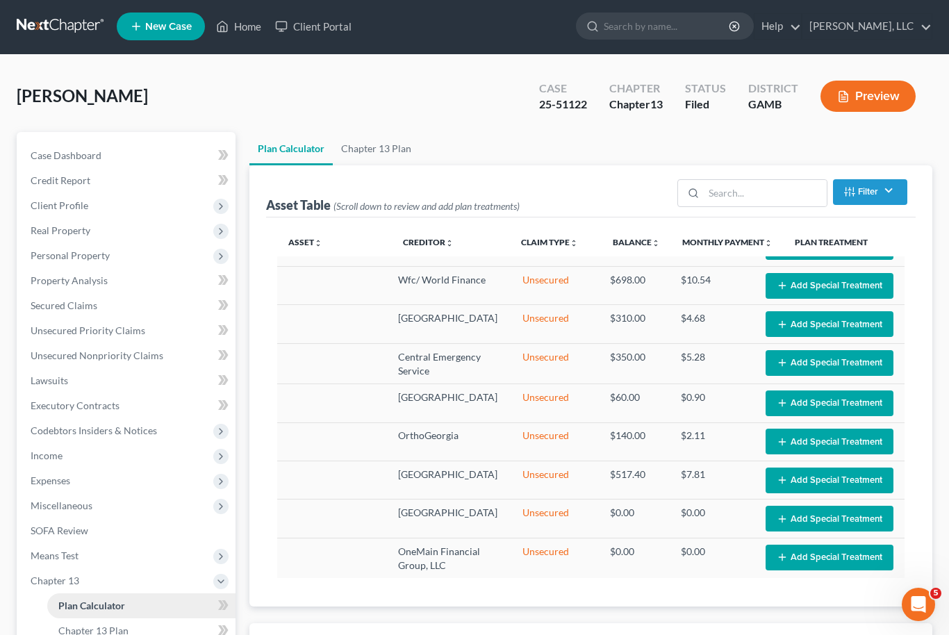
scroll to position [0, 0]
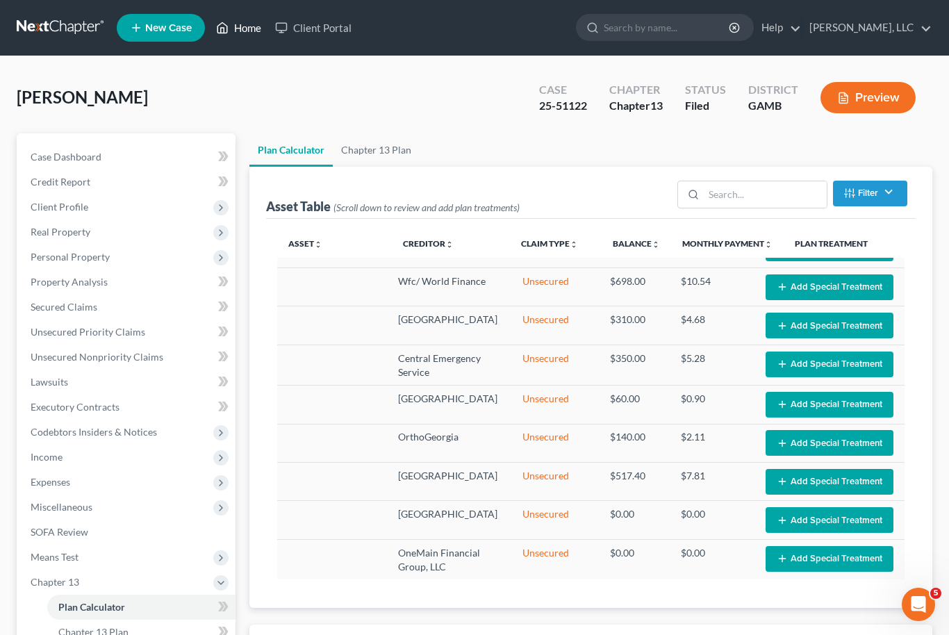
click at [255, 15] on link "Home" at bounding box center [238, 27] width 59 height 25
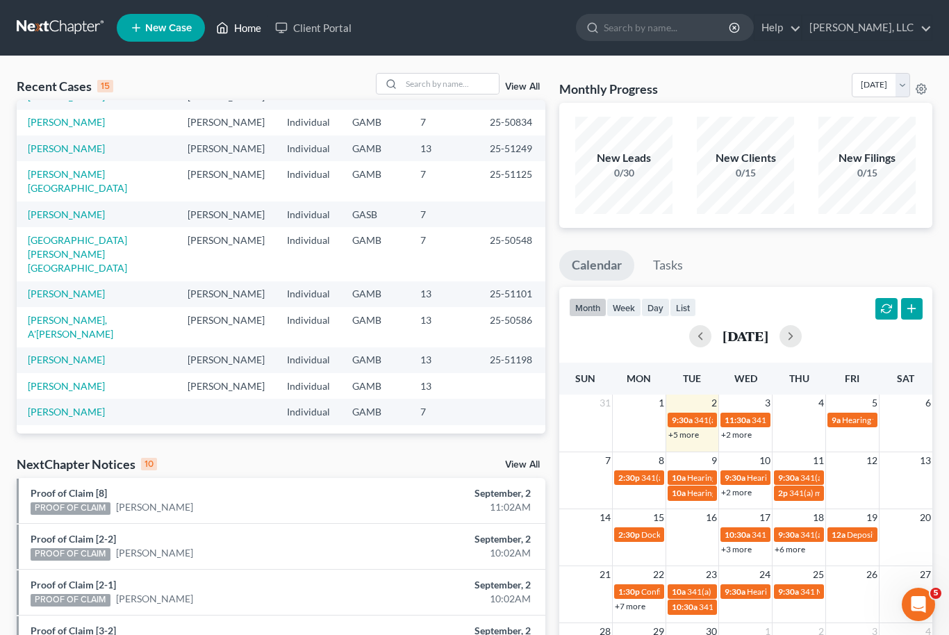
scroll to position [95, 0]
click at [463, 86] on input "search" at bounding box center [449, 84] width 97 height 20
type input "[PERSON_NAME]"
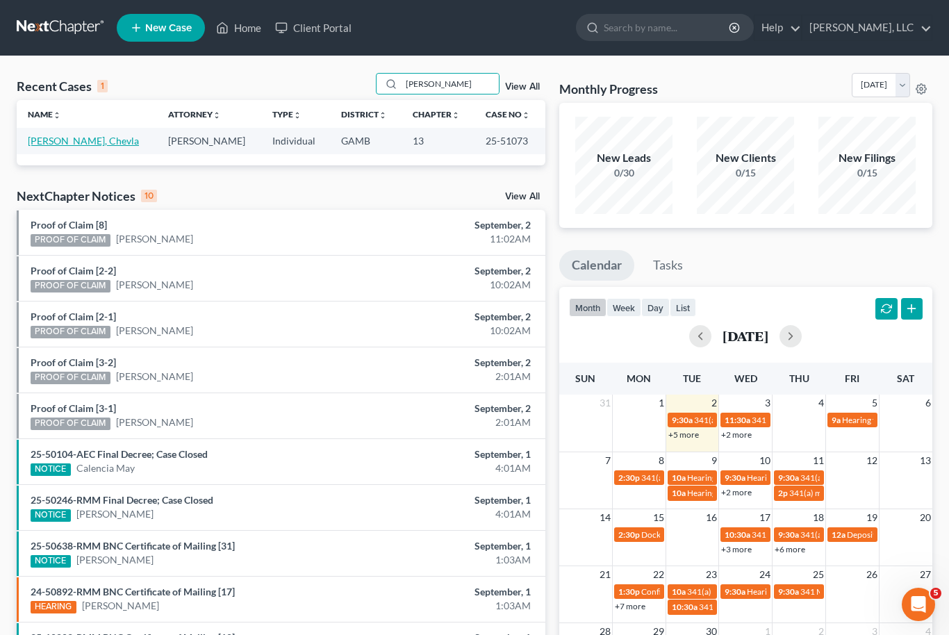
click at [70, 146] on link "[PERSON_NAME], Chevla" at bounding box center [83, 141] width 111 height 12
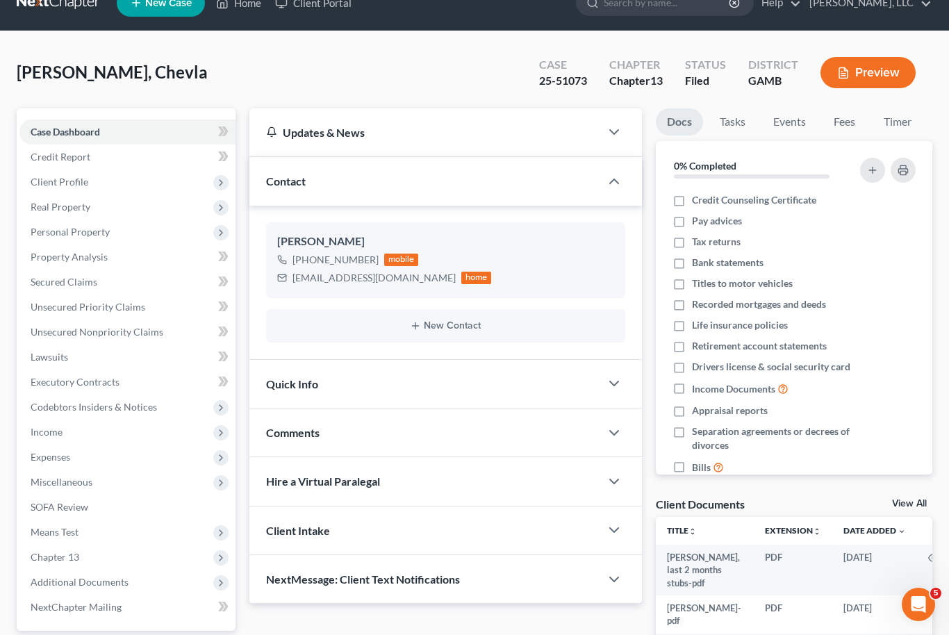
scroll to position [31, 0]
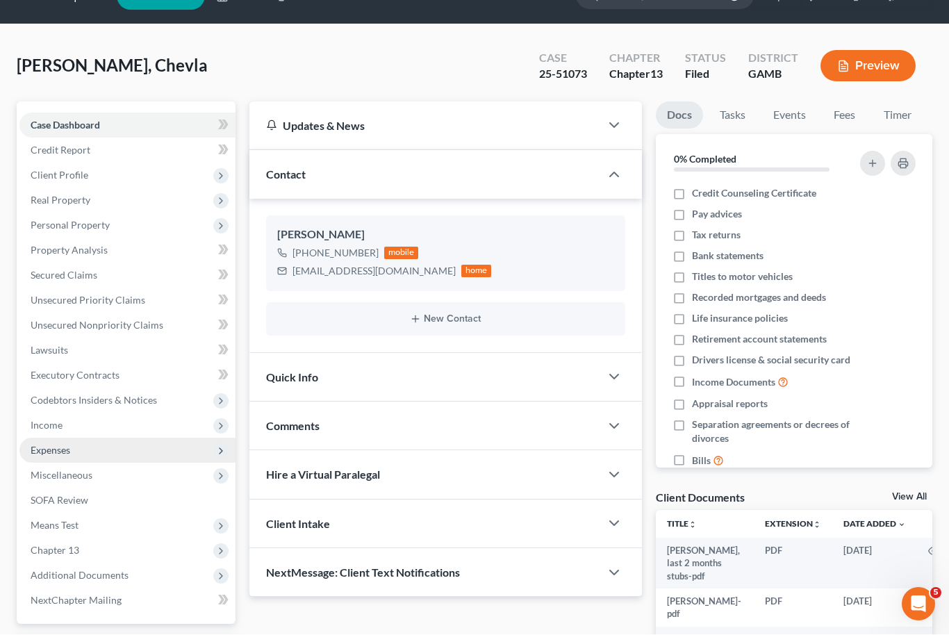
click at [79, 454] on span "Expenses" at bounding box center [127, 450] width 216 height 25
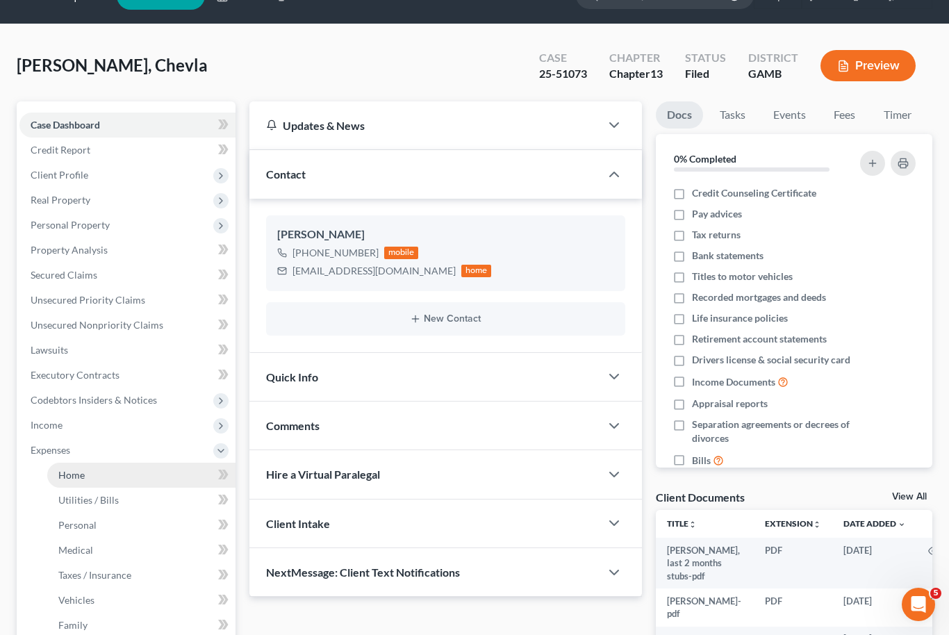
click at [113, 474] on link "Home" at bounding box center [141, 475] width 188 height 25
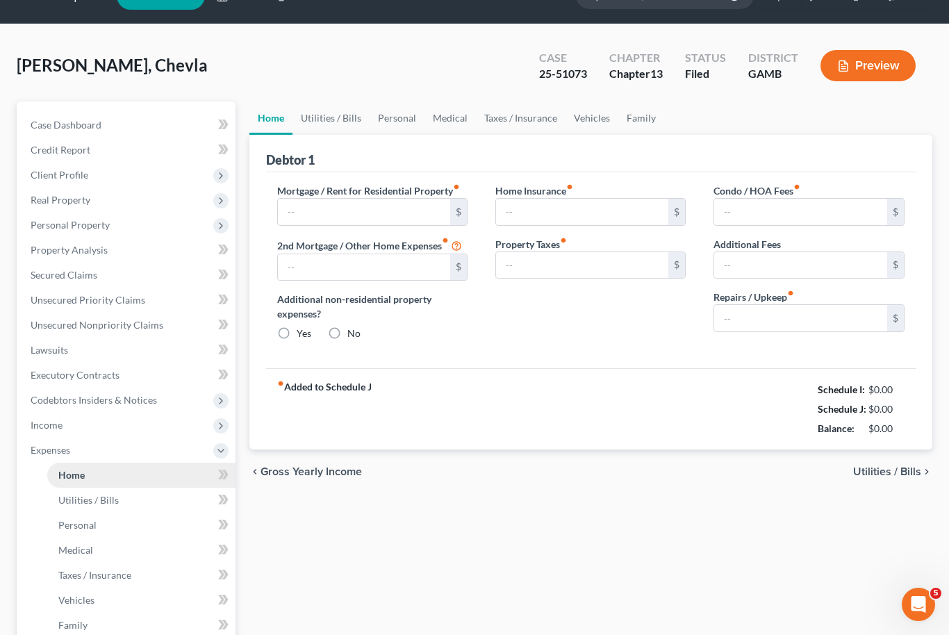
type input "249.00"
type input "0.00"
radio input "true"
type input "0.00"
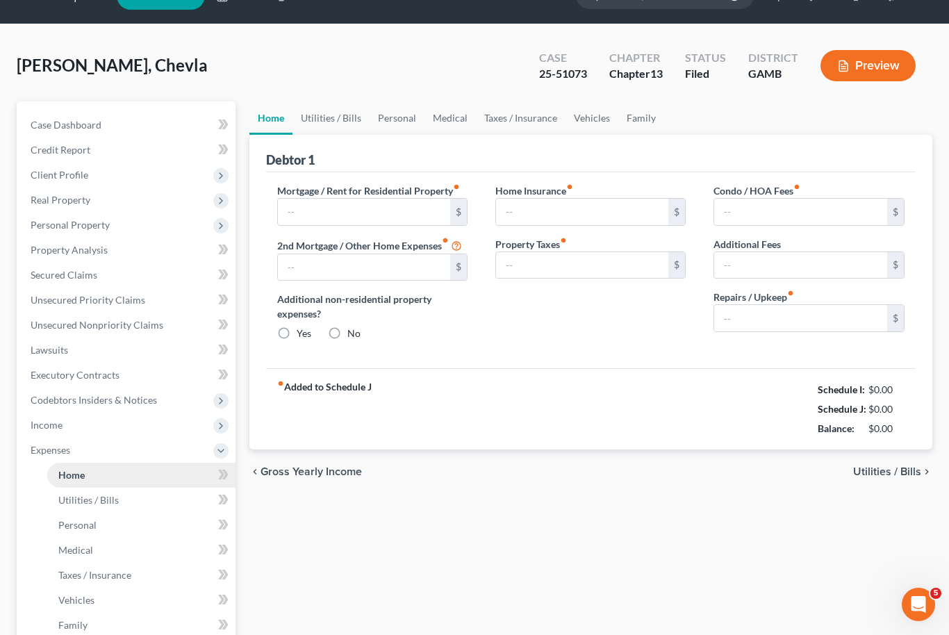
type input "0.00"
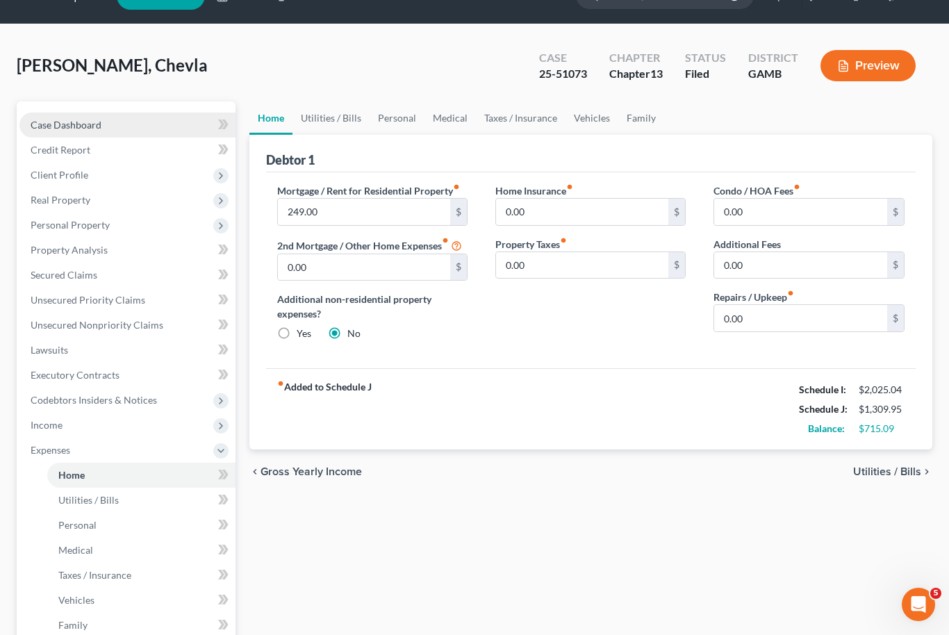
click at [90, 116] on link "Case Dashboard" at bounding box center [127, 125] width 216 height 25
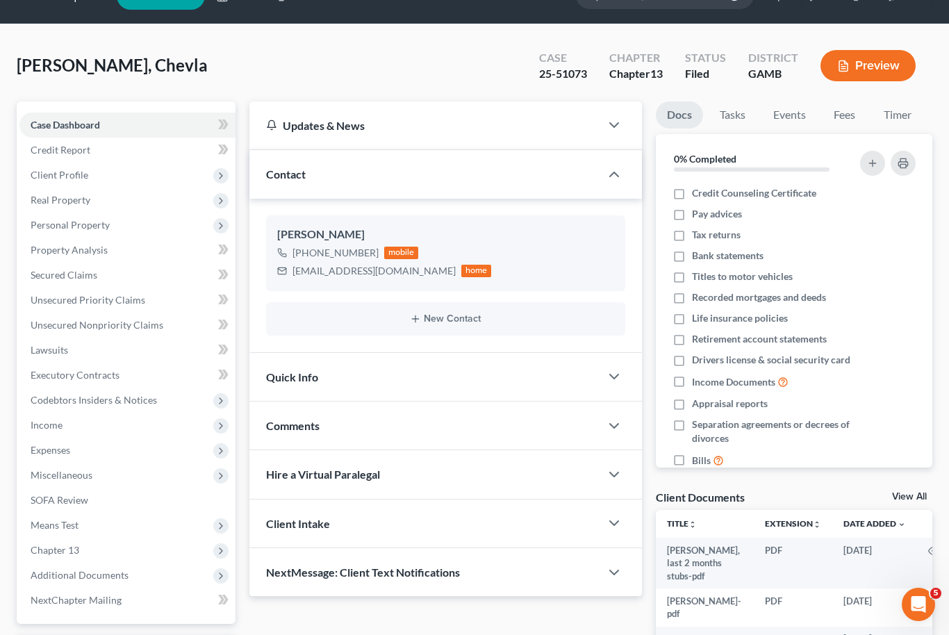
click at [921, 492] on link "View All" at bounding box center [909, 497] width 35 height 10
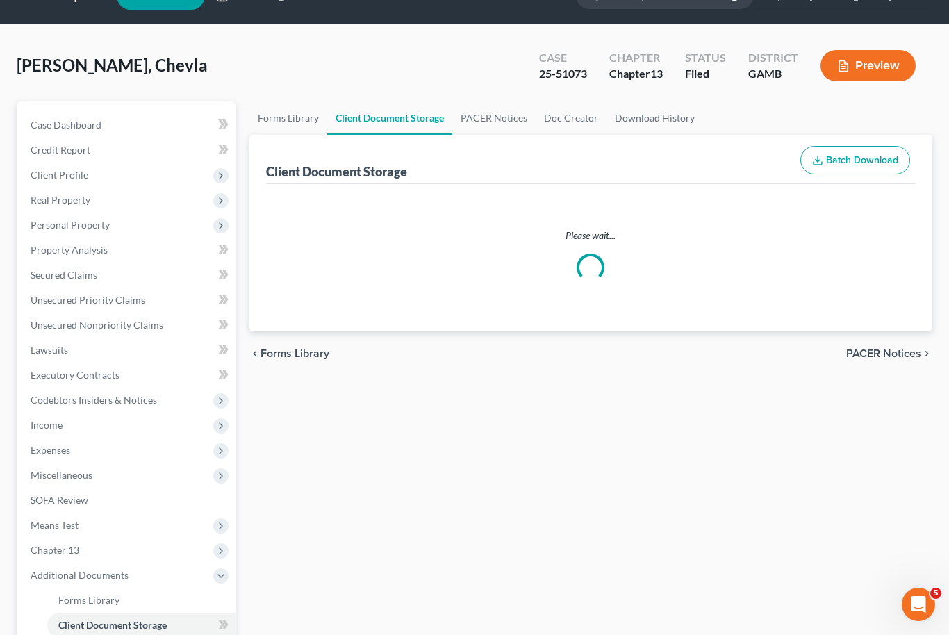
select select "12"
select select "6"
select select "22"
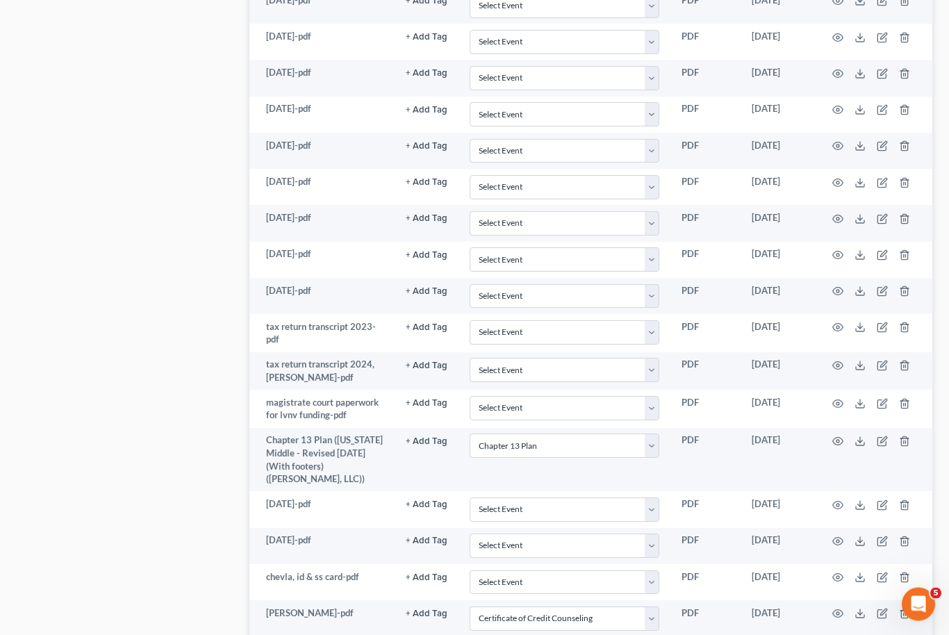
scroll to position [1063, 0]
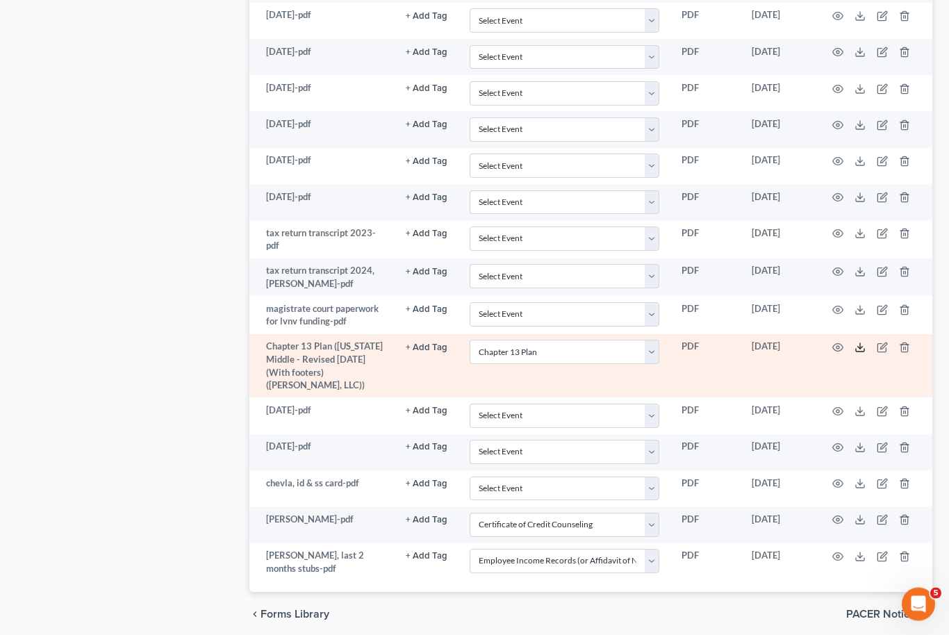
click at [860, 344] on line at bounding box center [860, 347] width 0 height 6
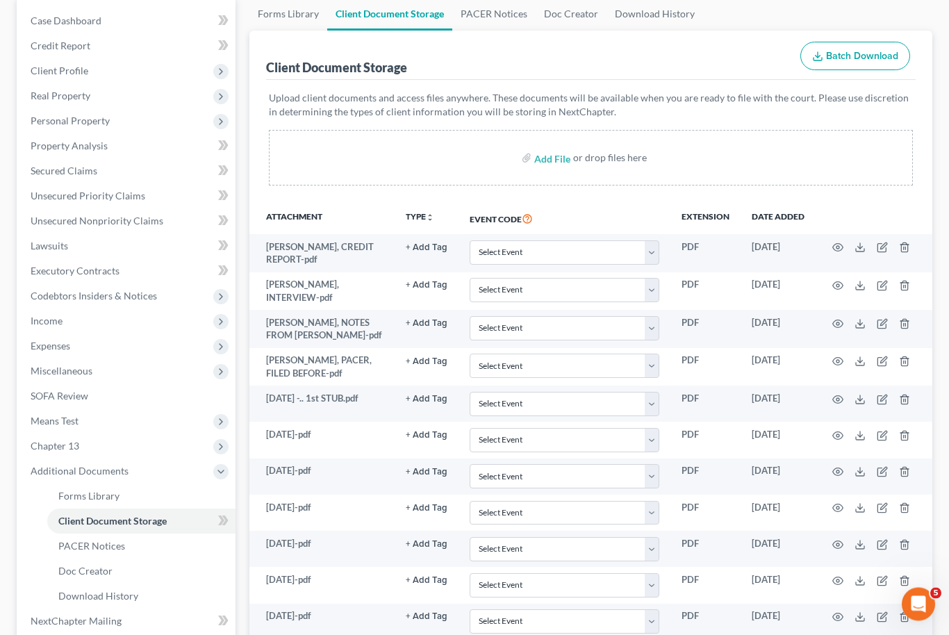
scroll to position [0, 0]
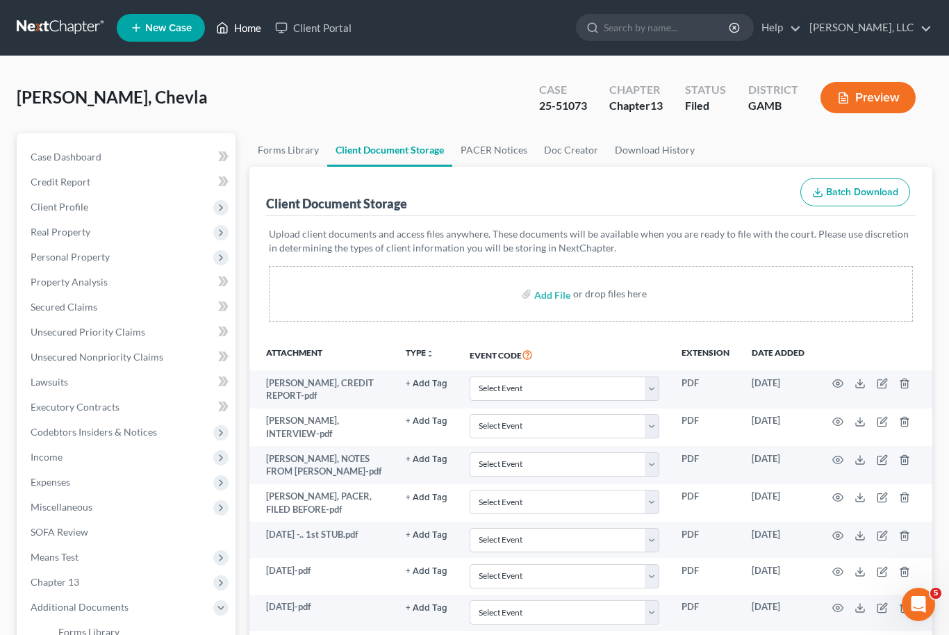
click at [260, 27] on link "Home" at bounding box center [238, 27] width 59 height 25
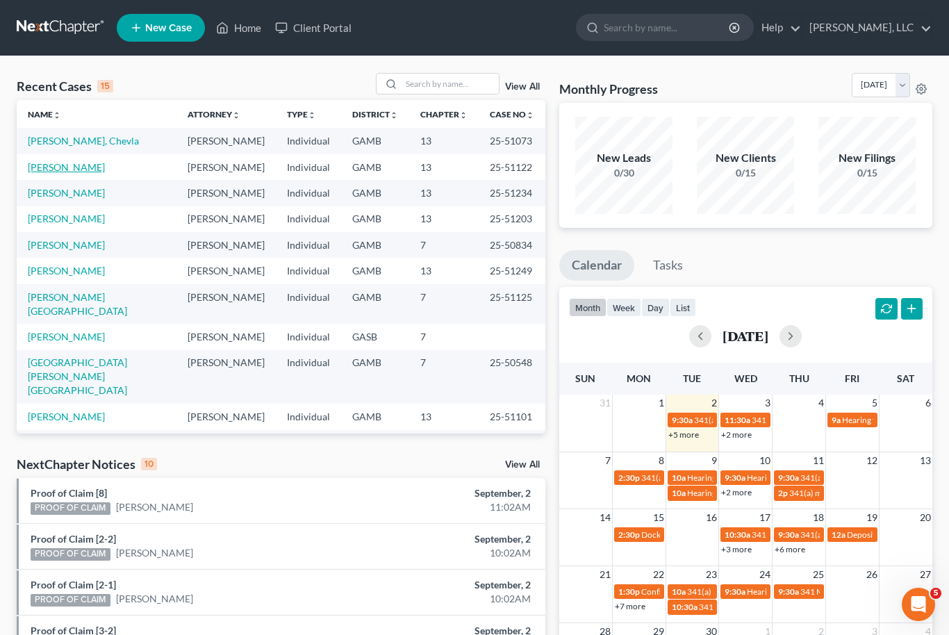
click at [76, 162] on link "[PERSON_NAME]" at bounding box center [66, 167] width 77 height 12
select select "6"
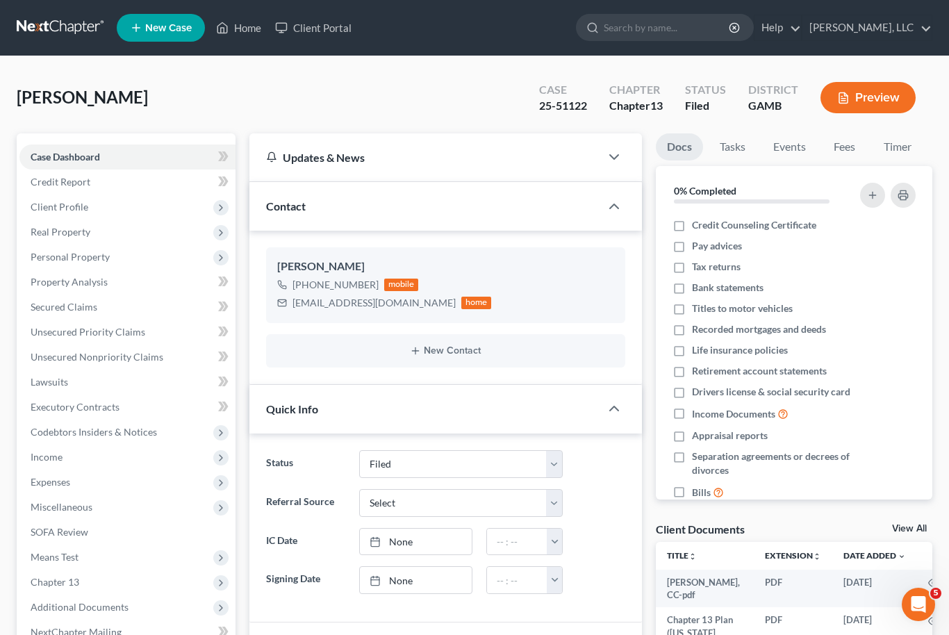
click at [918, 529] on link "View All" at bounding box center [909, 529] width 35 height 10
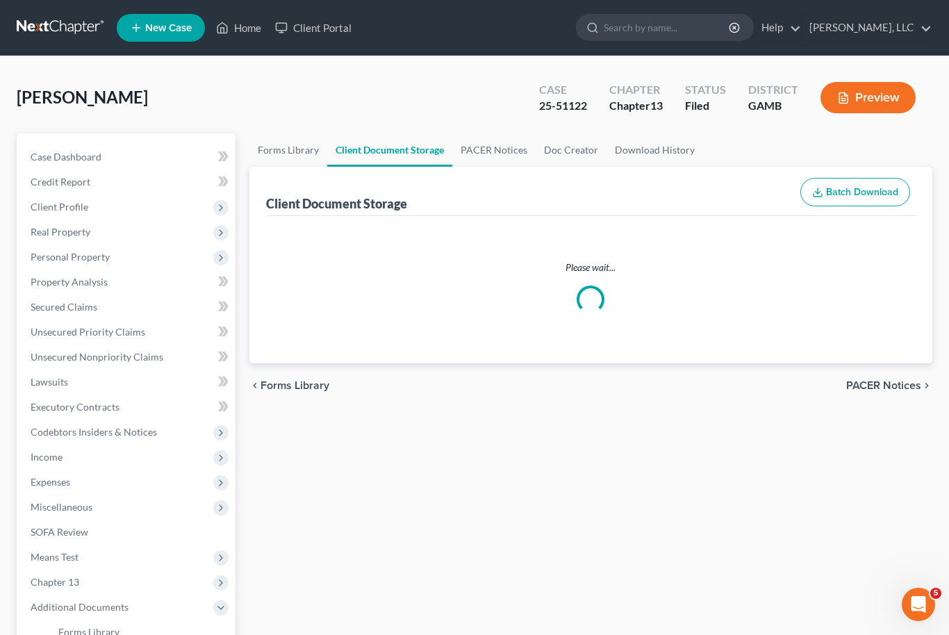
select select "22"
select select "12"
select select "6"
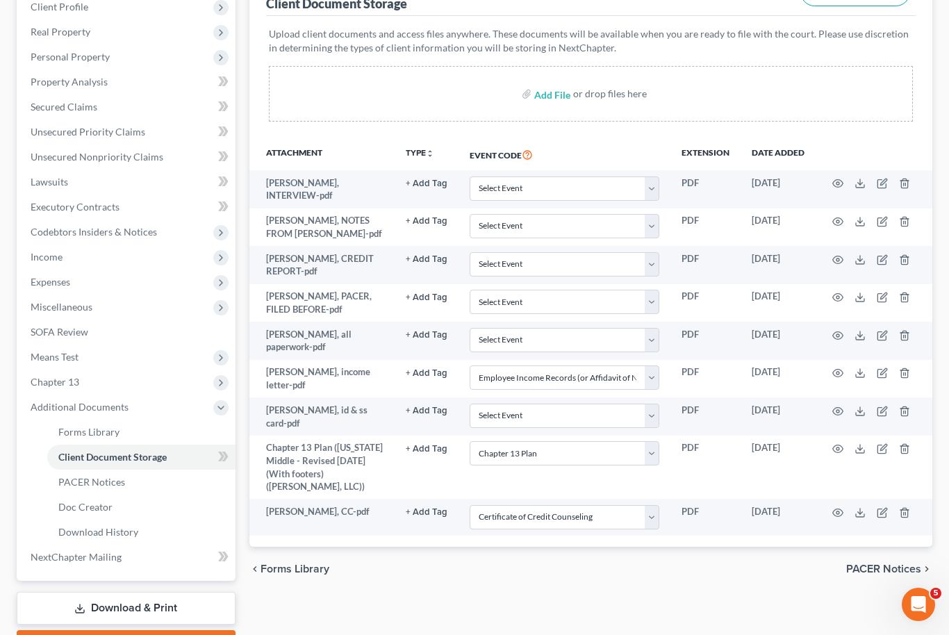
scroll to position [232, 0]
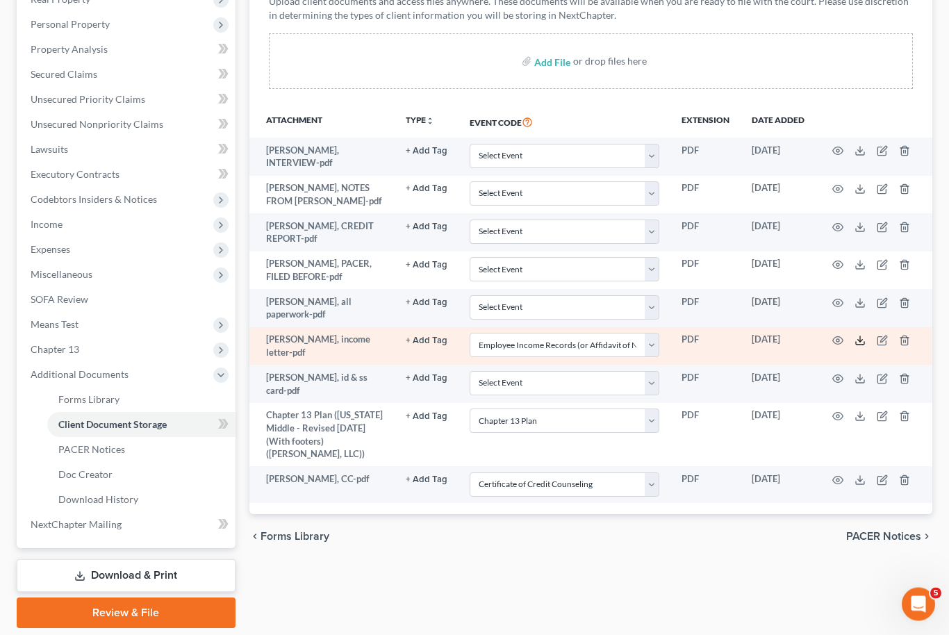
click at [856, 342] on icon at bounding box center [860, 343] width 8 height 3
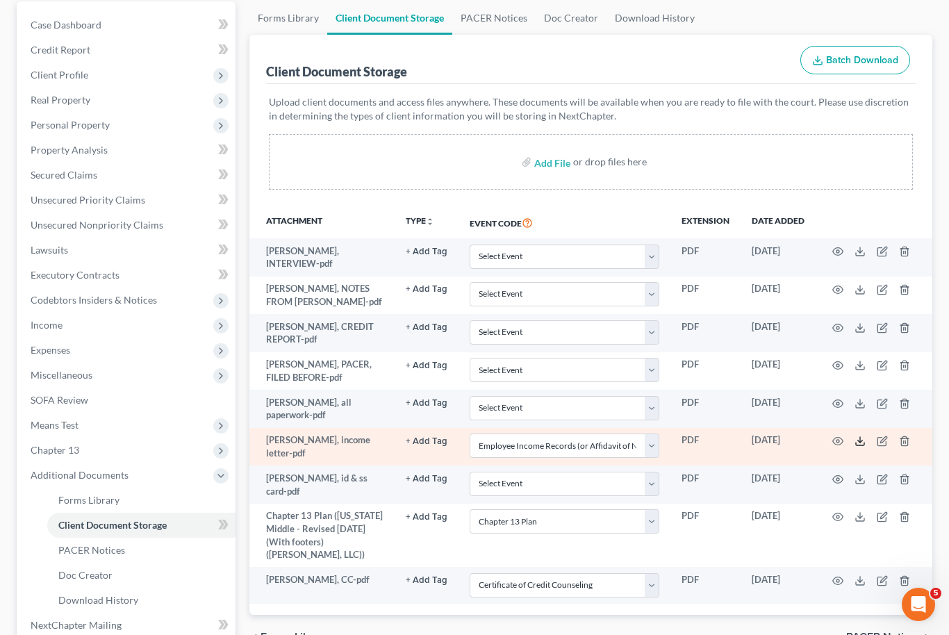
scroll to position [0, 0]
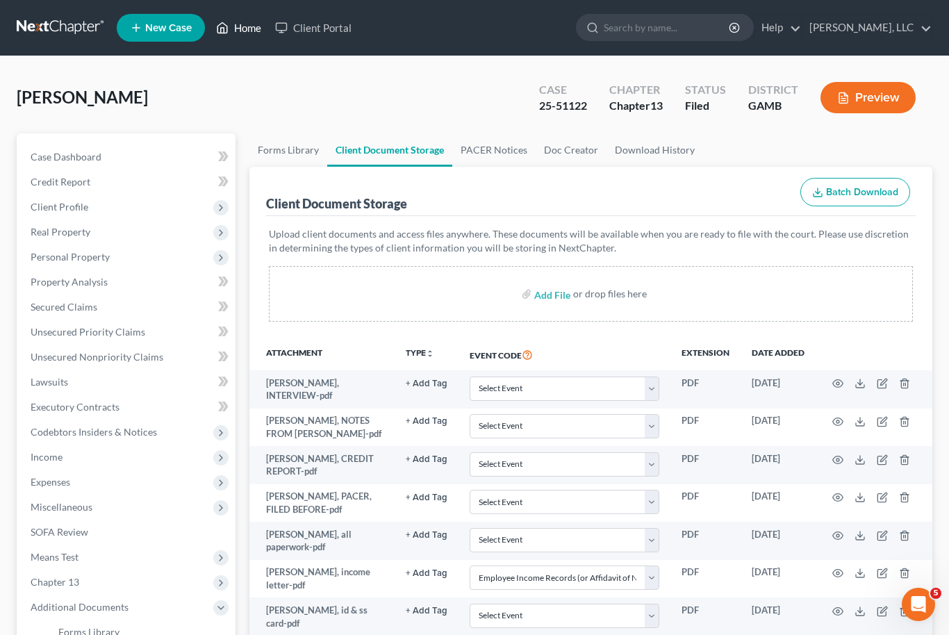
click at [249, 34] on link "Home" at bounding box center [238, 27] width 59 height 25
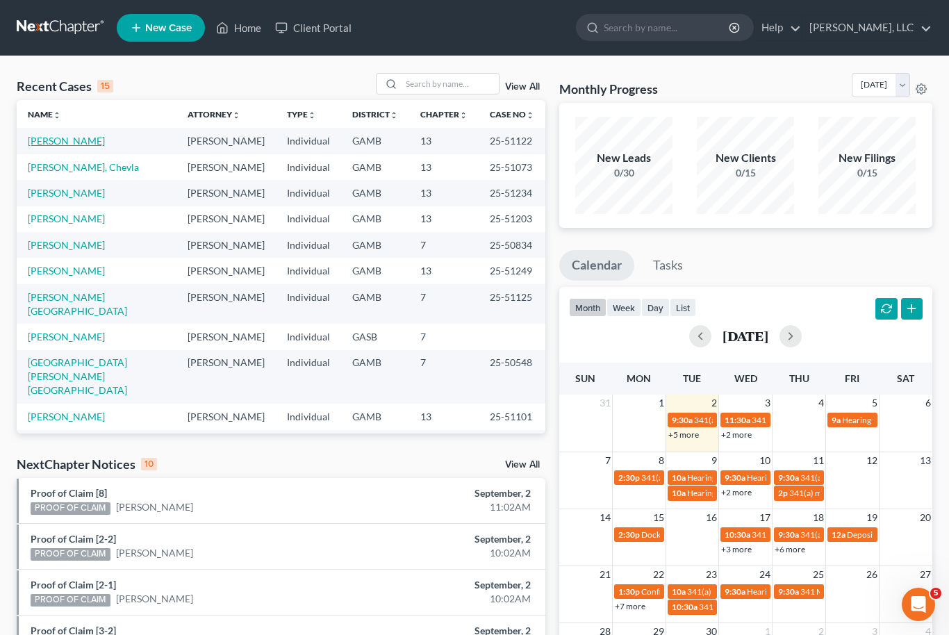
click at [67, 138] on link "[PERSON_NAME]" at bounding box center [66, 141] width 77 height 12
select select "6"
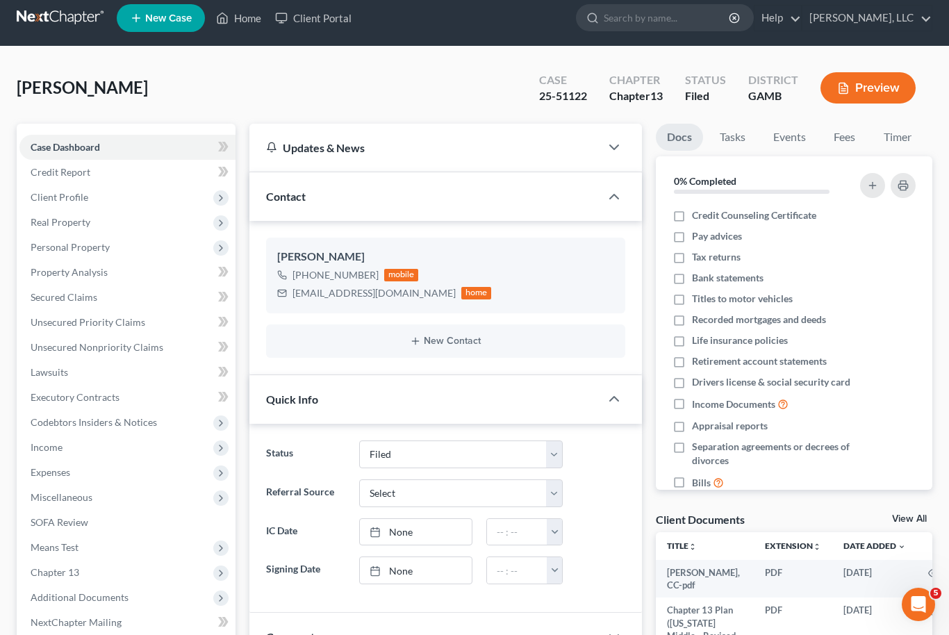
scroll to position [19, 0]
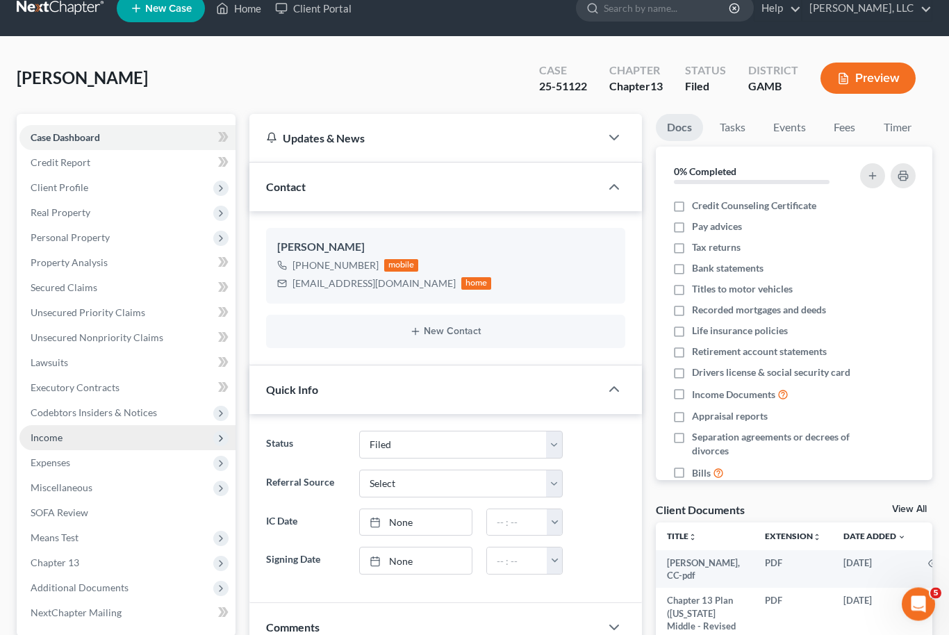
click at [82, 436] on span "Income" at bounding box center [127, 438] width 216 height 25
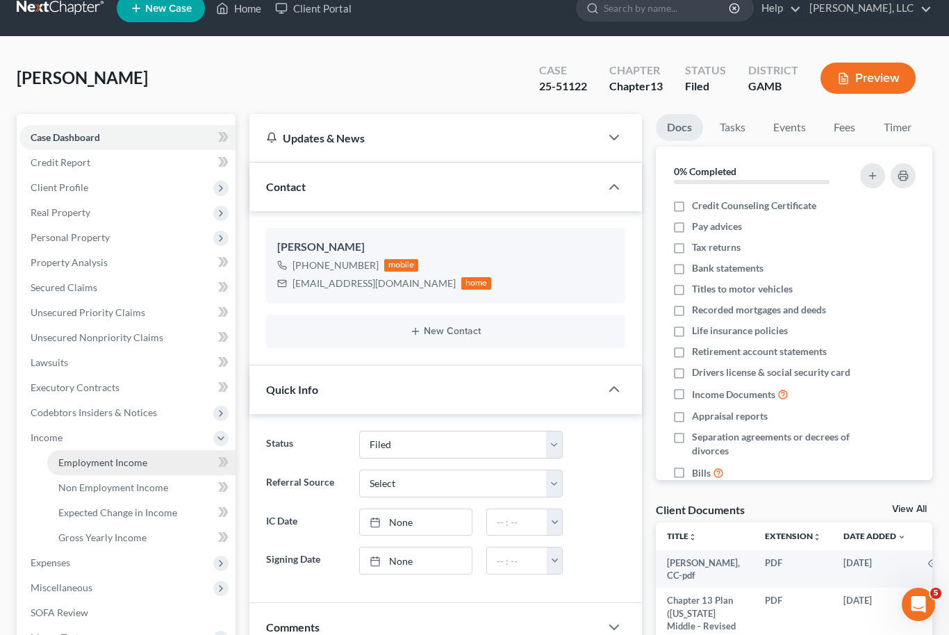
click at [143, 467] on link "Employment Income" at bounding box center [141, 462] width 188 height 25
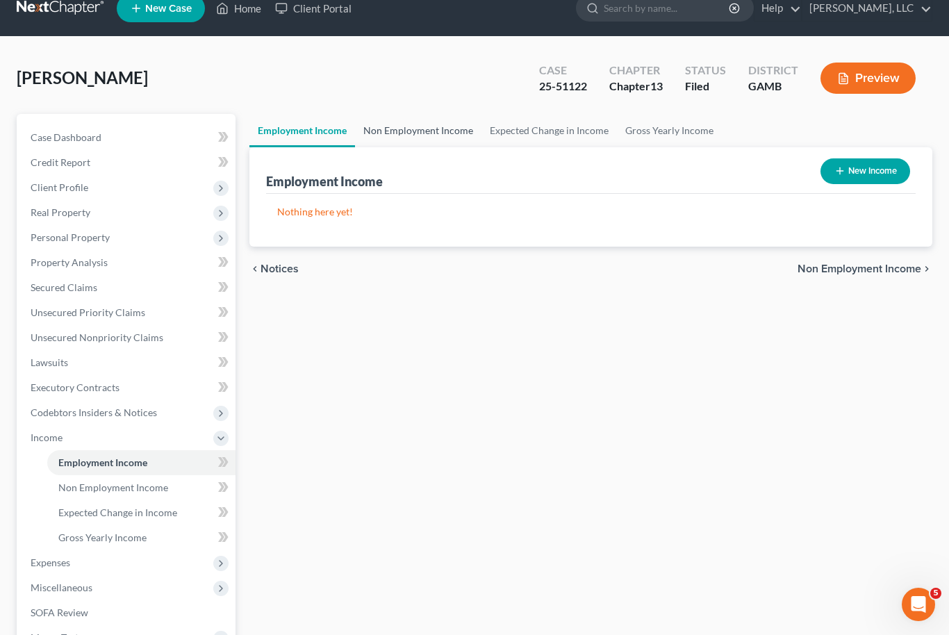
click at [428, 128] on link "Non Employment Income" at bounding box center [418, 130] width 126 height 33
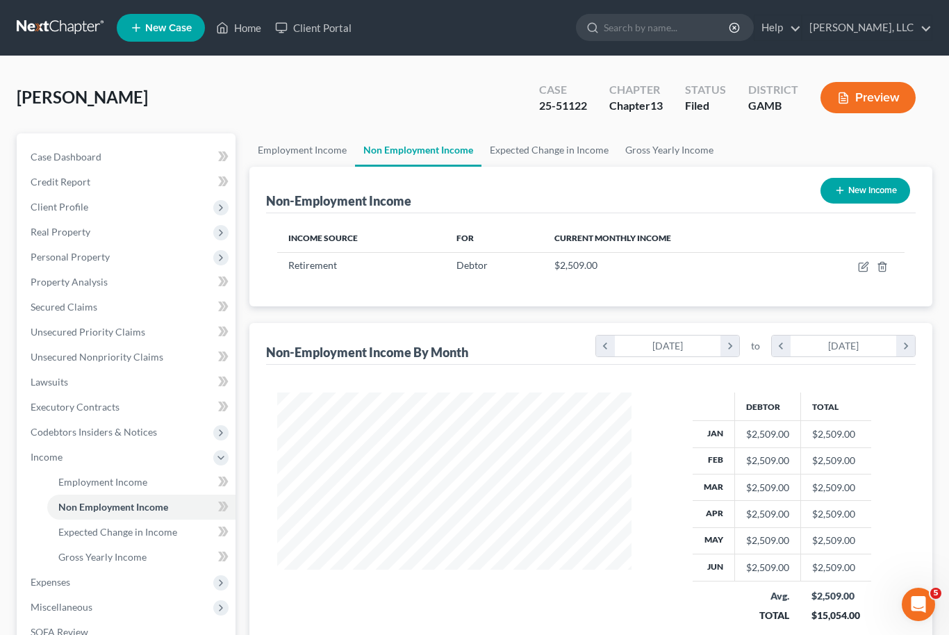
click at [821, 599] on div "$2,509.00" at bounding box center [835, 596] width 49 height 14
click at [80, 144] on link "Case Dashboard" at bounding box center [127, 156] width 216 height 25
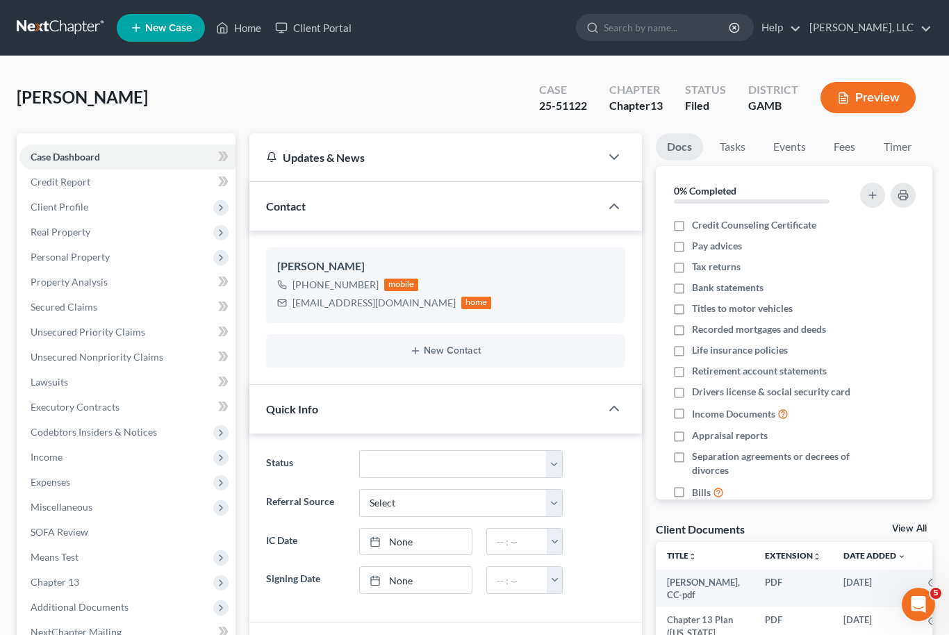
click at [916, 530] on link "View All" at bounding box center [909, 529] width 35 height 10
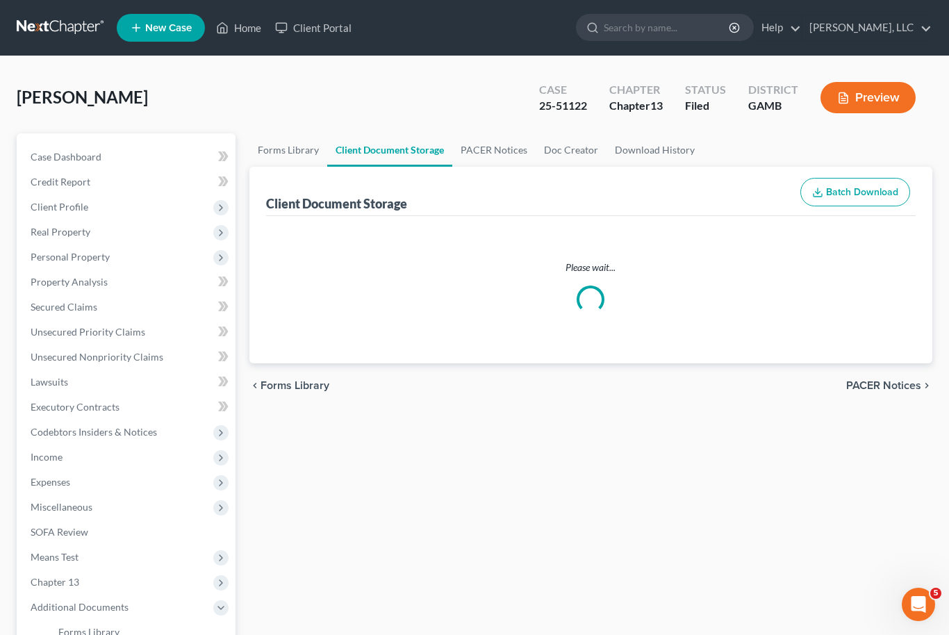
select select "22"
select select "12"
select select "6"
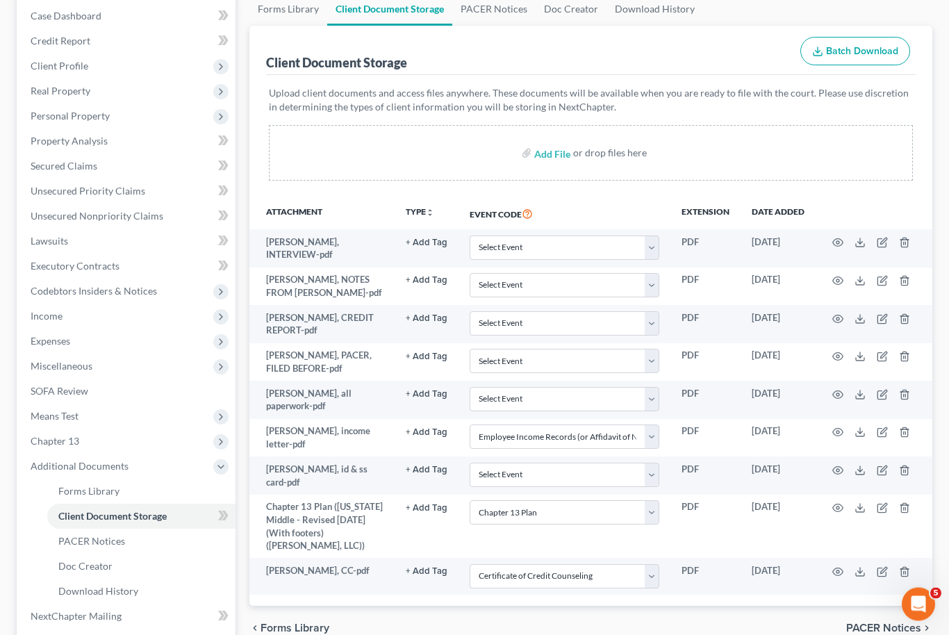
scroll to position [232, 0]
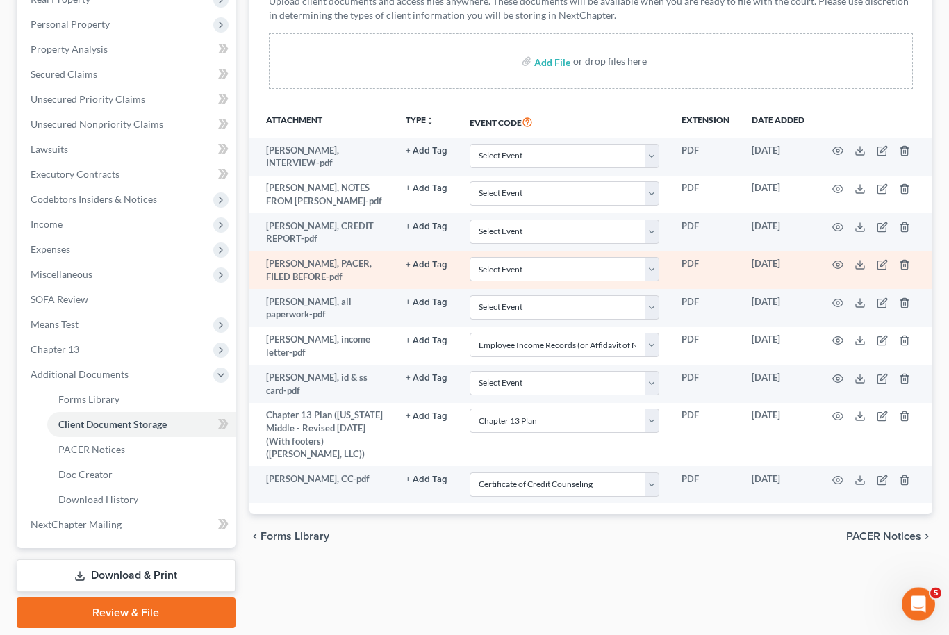
click at [849, 254] on td at bounding box center [873, 271] width 117 height 38
click at [878, 266] on icon "button" at bounding box center [881, 266] width 8 height 8
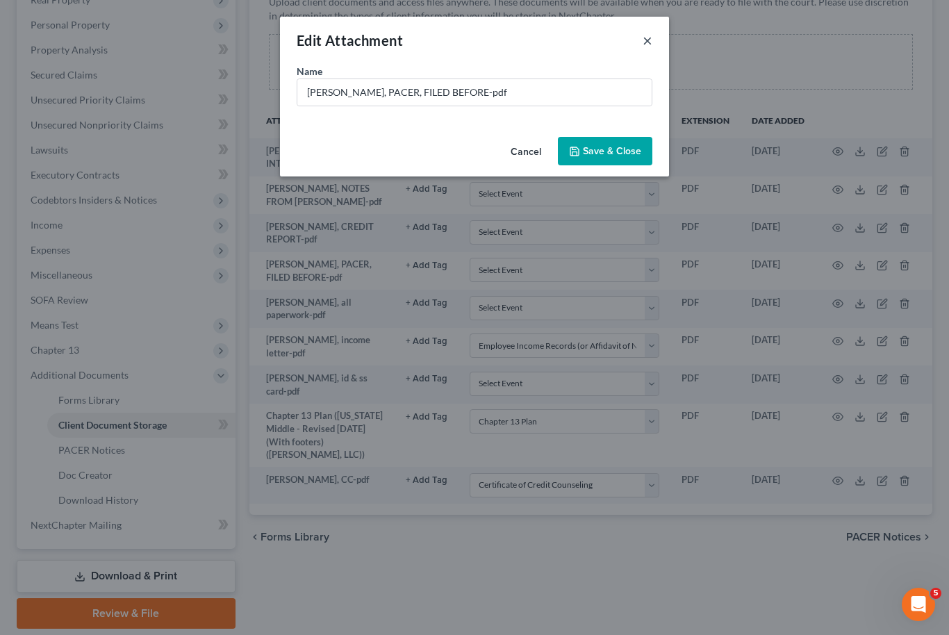
click at [649, 47] on button "×" at bounding box center [648, 40] width 10 height 17
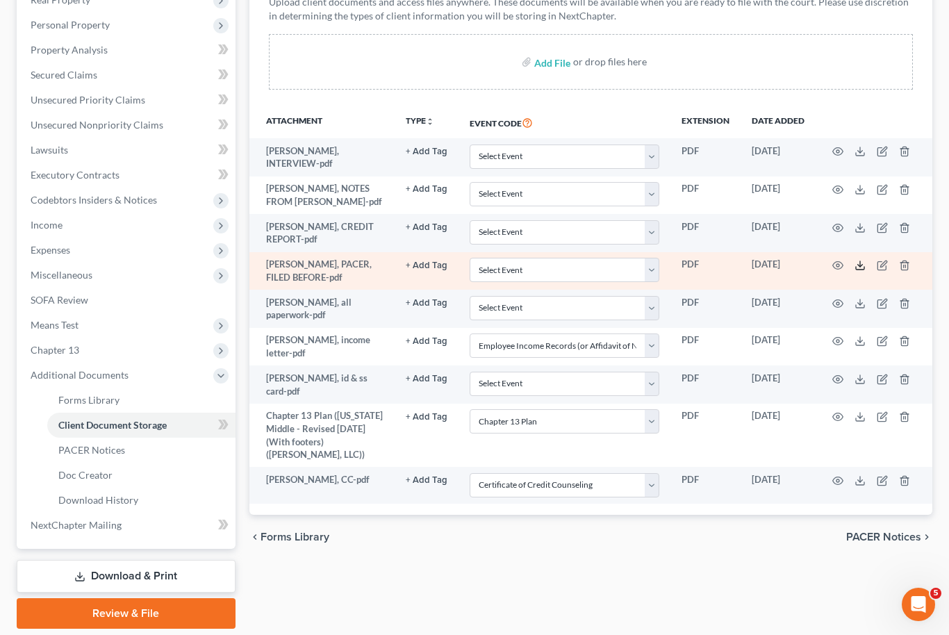
click at [859, 260] on icon at bounding box center [859, 265] width 11 height 11
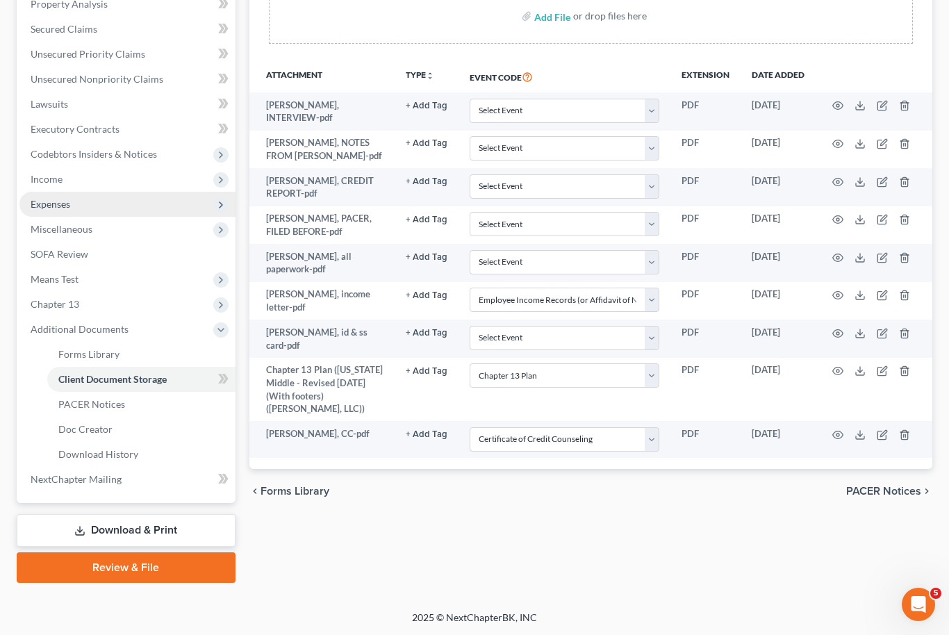
click at [94, 201] on span "Expenses" at bounding box center [127, 204] width 216 height 25
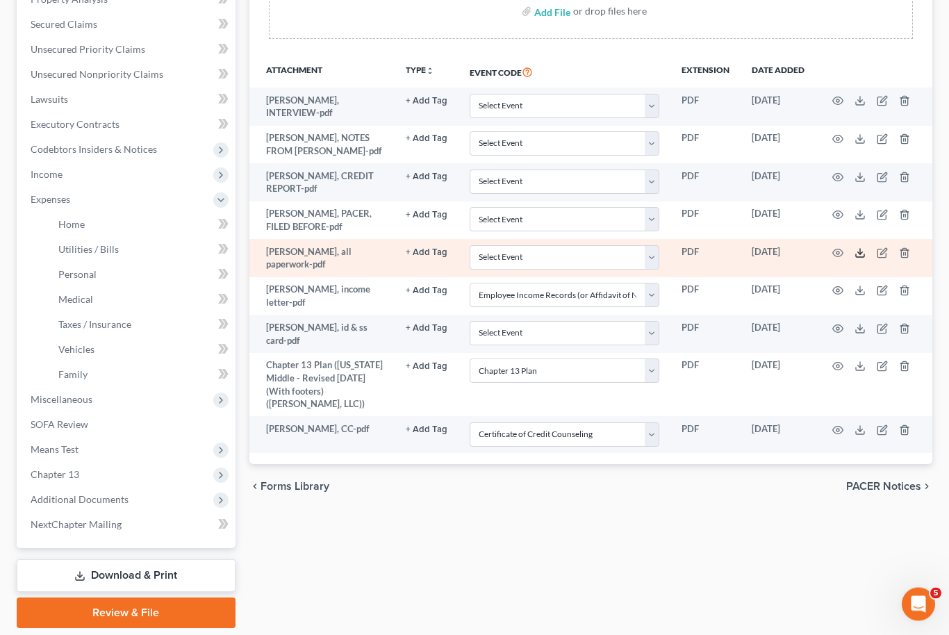
scroll to position [282, 0]
click at [859, 248] on icon at bounding box center [859, 253] width 11 height 11
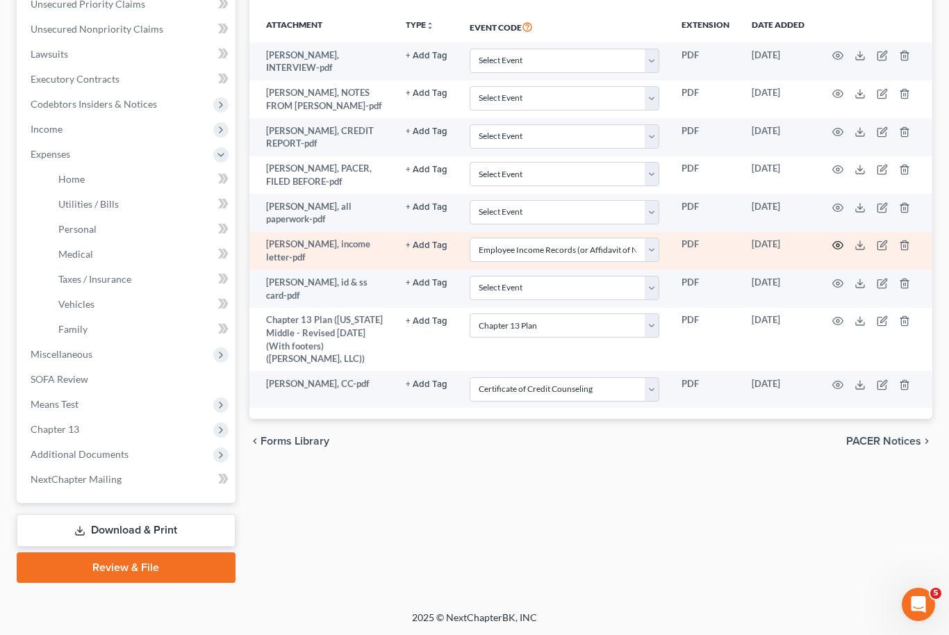
click at [837, 244] on circle "button" at bounding box center [837, 245] width 3 height 3
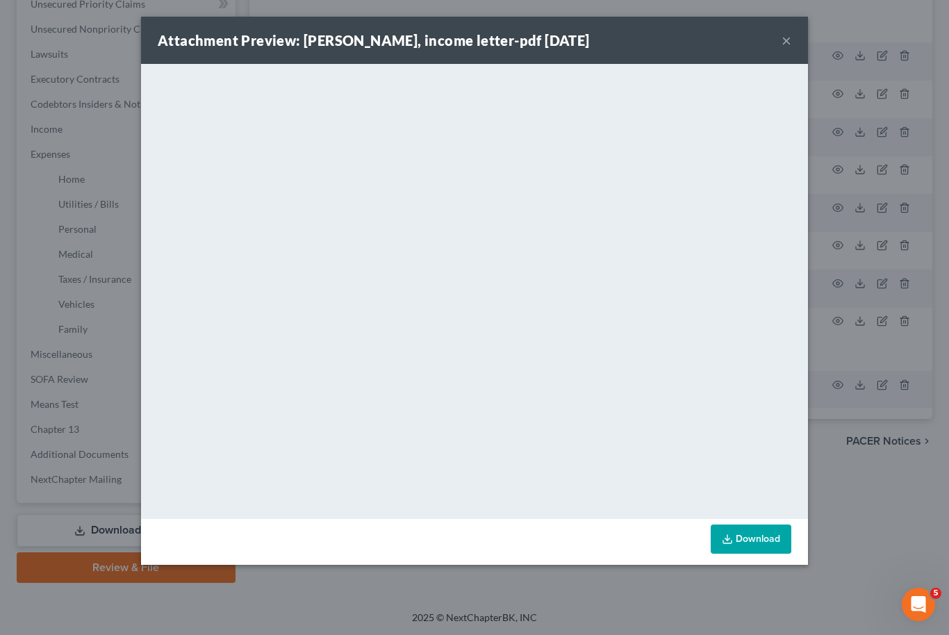
click at [782, 44] on button "×" at bounding box center [786, 40] width 10 height 17
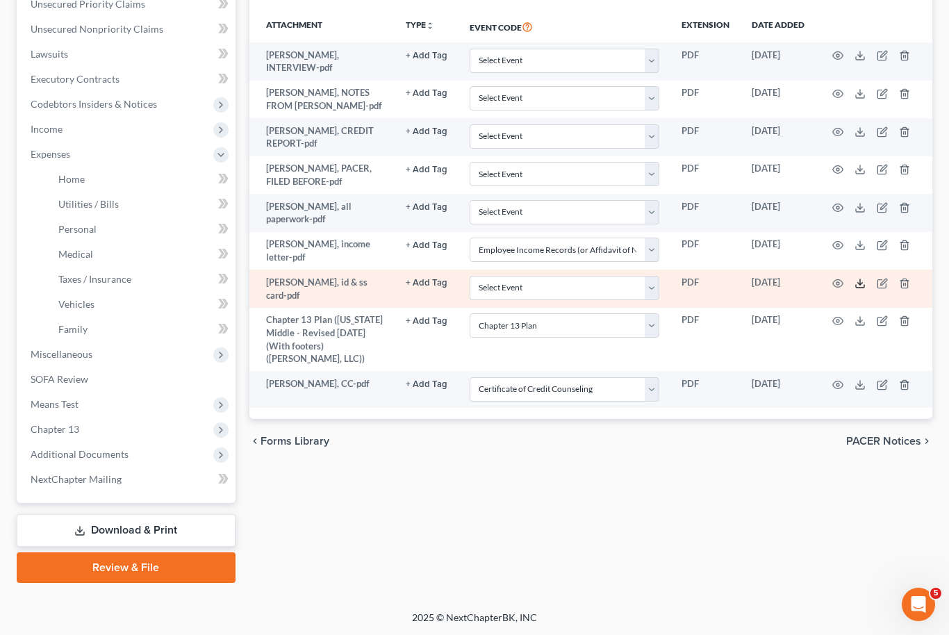
click at [858, 282] on polyline at bounding box center [860, 283] width 5 height 2
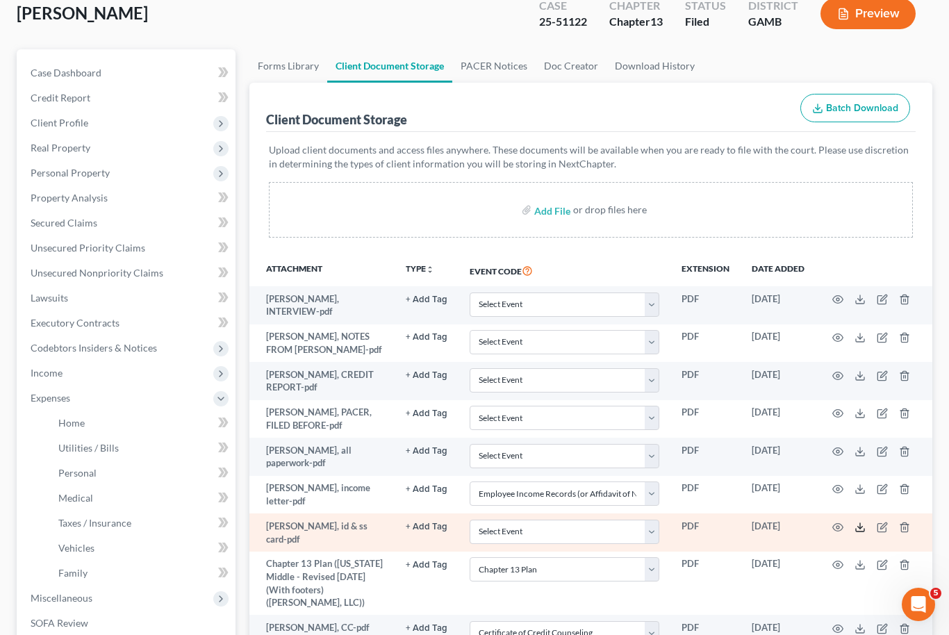
scroll to position [0, 0]
